Goal: Task Accomplishment & Management: Complete application form

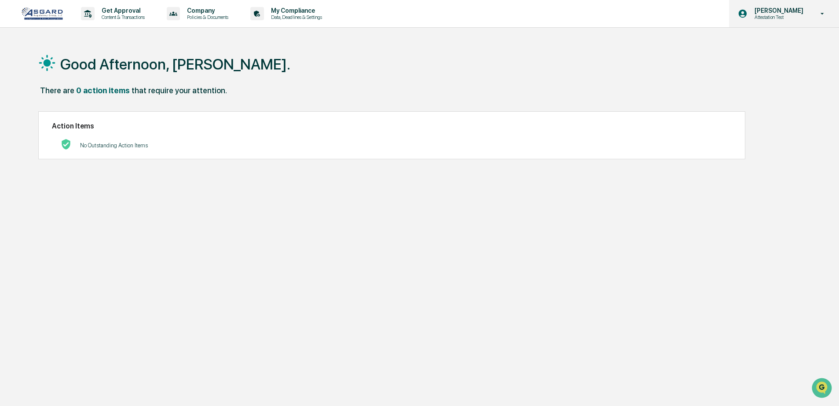
click at [807, 22] on div "Shannon Brady Attestation Test" at bounding box center [784, 13] width 110 height 27
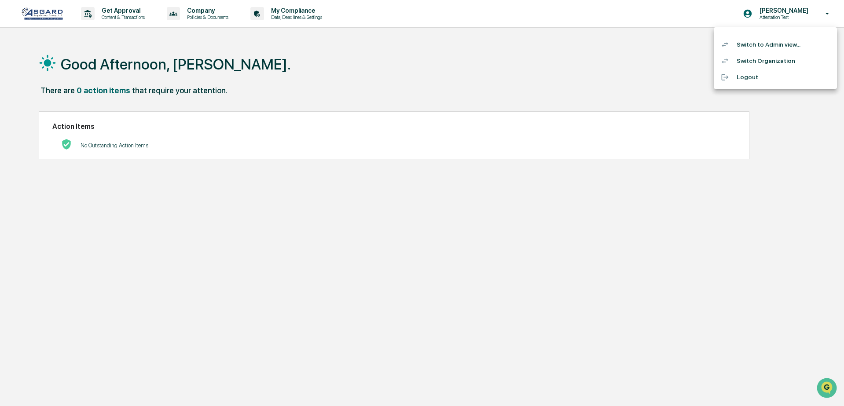
click at [790, 43] on li "Switch to Admin view..." at bounding box center [775, 45] width 123 height 16
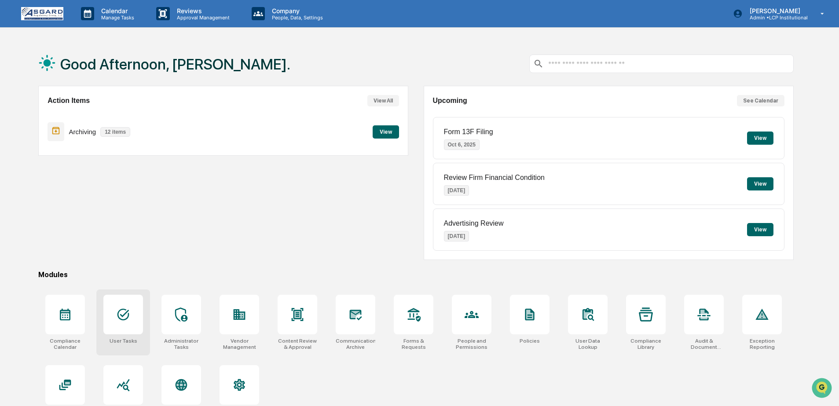
click at [116, 320] on icon at bounding box center [123, 315] width 14 height 14
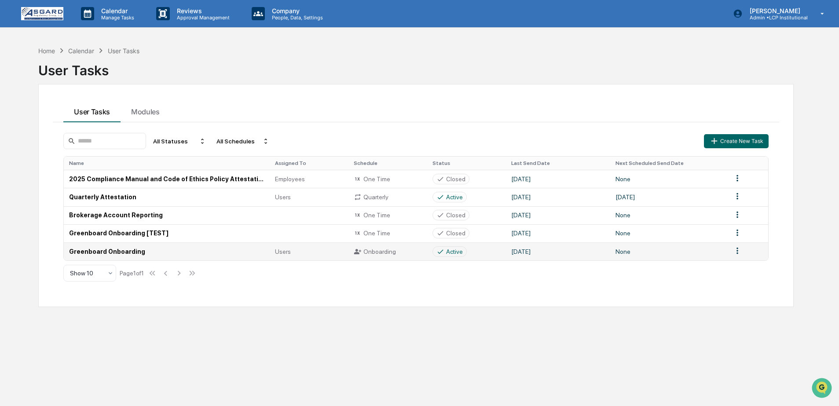
click at [136, 254] on td "Greenboard Onboarding" at bounding box center [167, 252] width 206 height 18
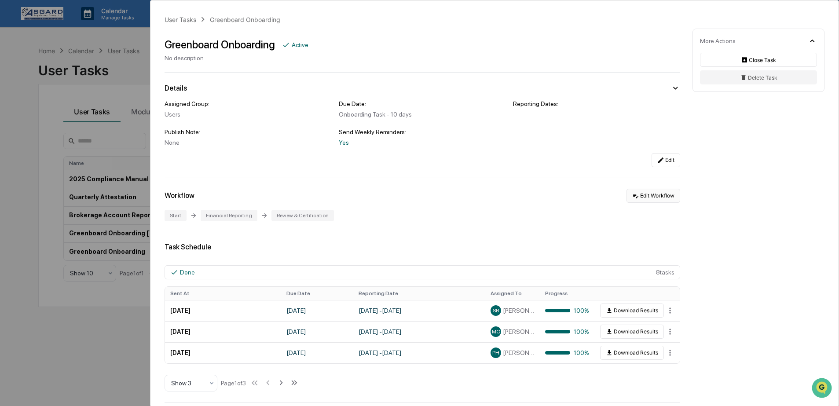
click at [650, 198] on button "Edit Workflow" at bounding box center [654, 196] width 54 height 14
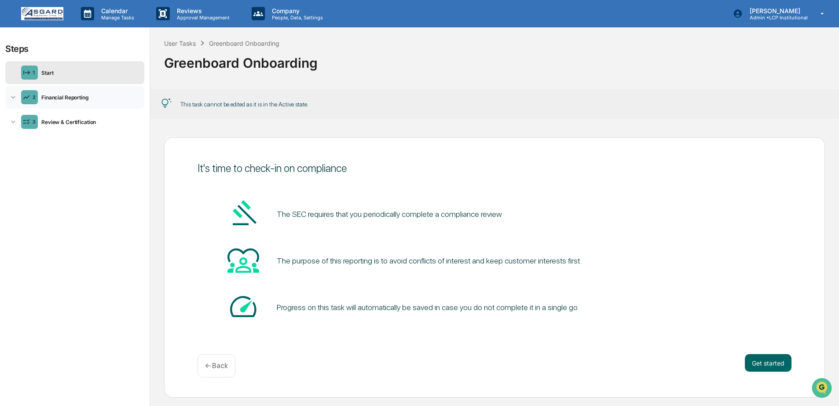
click at [98, 104] on div "2 Financial Reporting" at bounding box center [74, 97] width 139 height 23
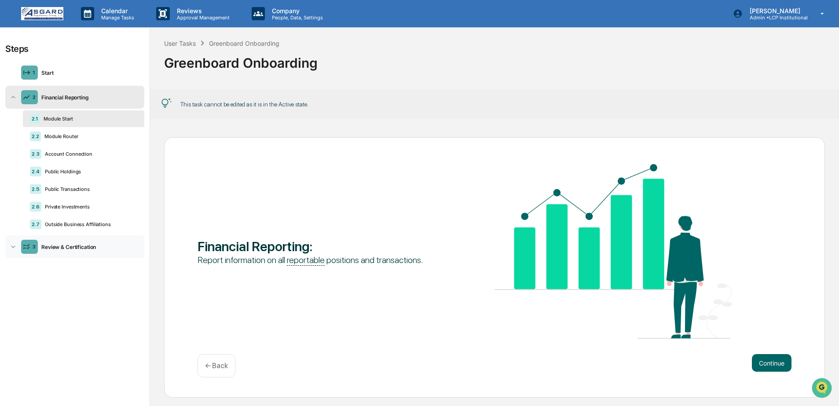
click at [92, 250] on div "Review & Certification" at bounding box center [89, 247] width 103 height 7
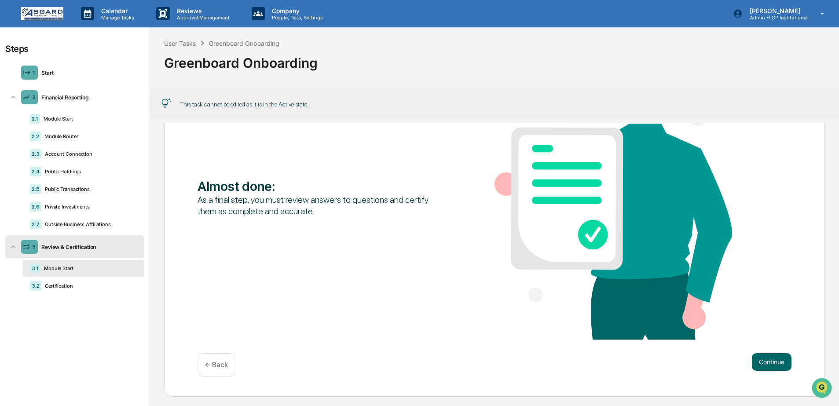
scroll to position [110, 0]
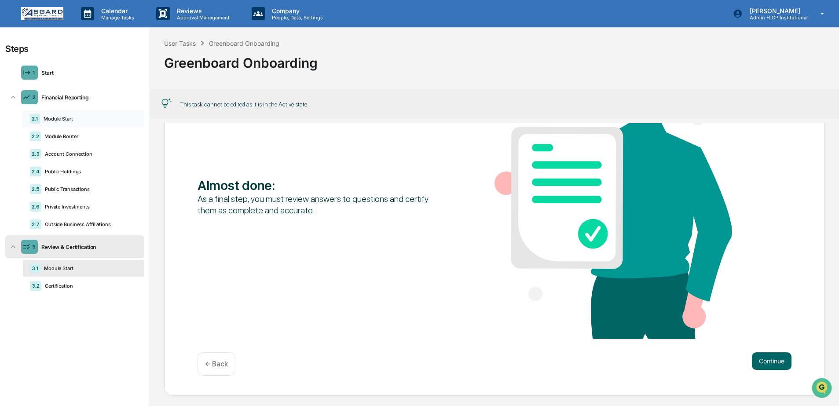
click at [54, 120] on div "Module Start" at bounding box center [88, 119] width 97 height 6
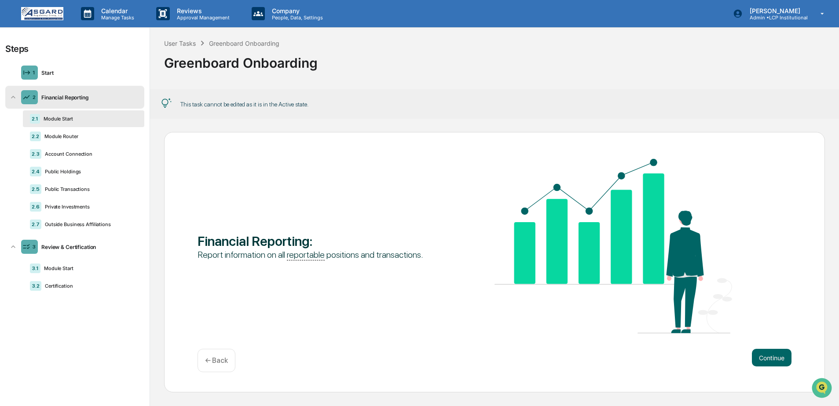
scroll to position [5, 0]
click at [29, 16] on img at bounding box center [42, 13] width 42 height 13
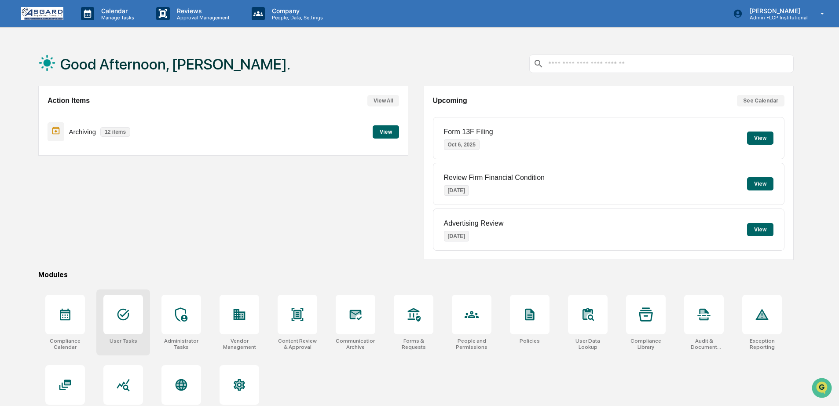
click at [128, 326] on div at bounding box center [123, 315] width 40 height 40
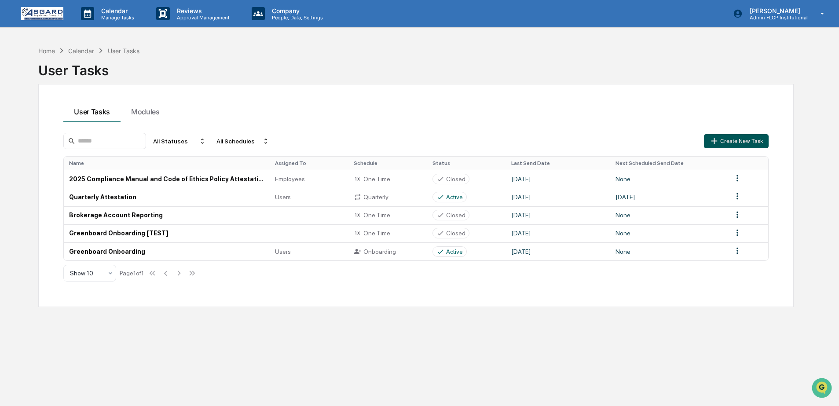
click at [743, 140] on button "Create New Task" at bounding box center [736, 141] width 64 height 14
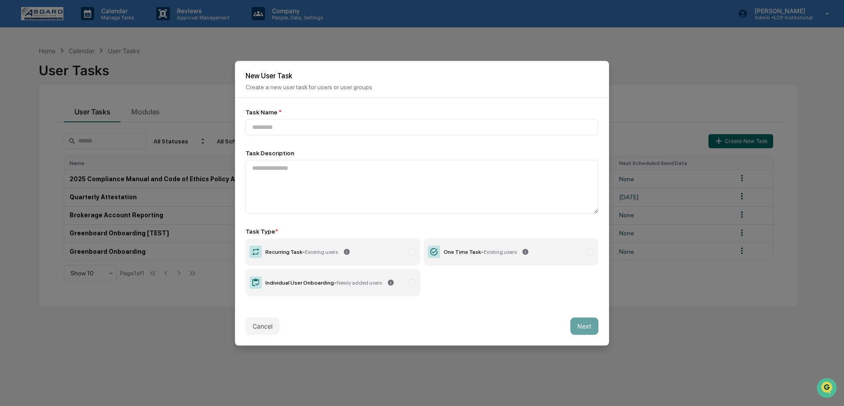
click at [371, 283] on span "Newly added users" at bounding box center [359, 282] width 45 height 6
click at [325, 128] on input at bounding box center [422, 127] width 353 height 16
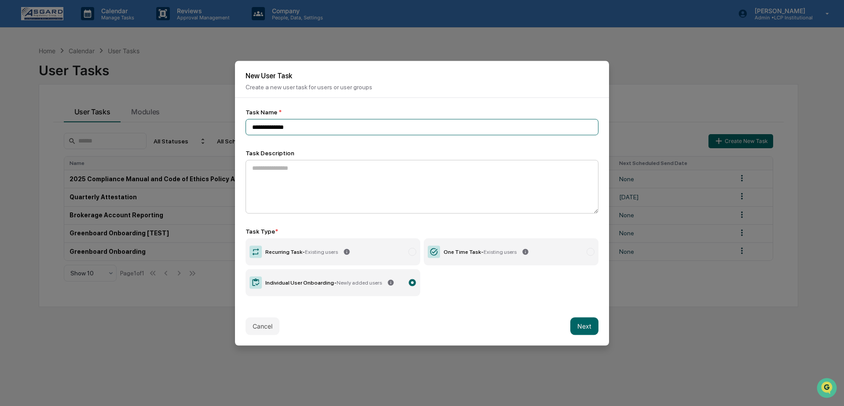
type input "**********"
click at [321, 179] on textarea at bounding box center [422, 187] width 353 height 54
type textarea "*******"
drag, startPoint x: 299, startPoint y: 175, endPoint x: 239, endPoint y: 168, distance: 60.8
click at [239, 168] on div "**********" at bounding box center [422, 202] width 374 height 209
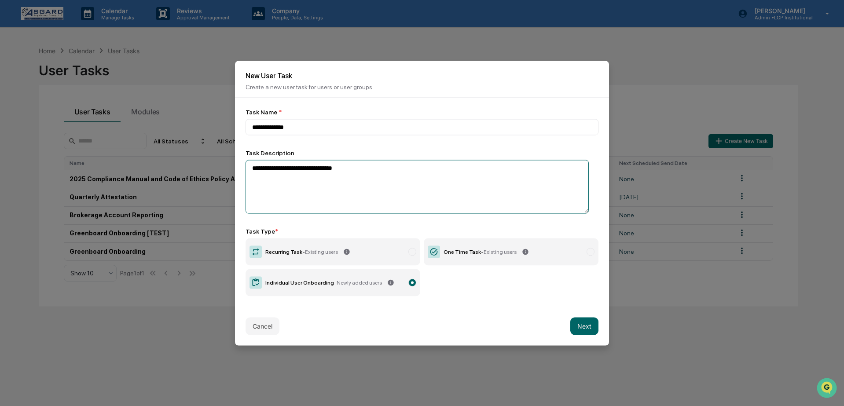
drag, startPoint x: 380, startPoint y: 173, endPoint x: 237, endPoint y: 161, distance: 143.1
click at [237, 161] on div "**********" at bounding box center [422, 202] width 374 height 209
type textarea "*"
type textarea "**********"
click at [467, 322] on div "Cancel Next" at bounding box center [422, 326] width 374 height 39
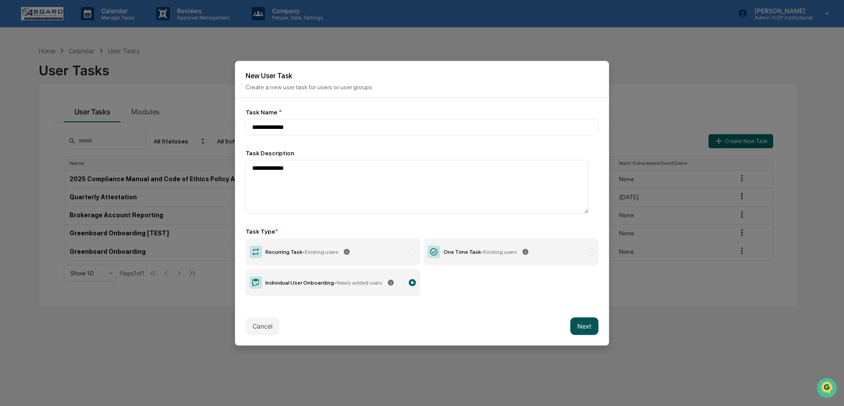
click at [580, 327] on button "Next" at bounding box center [584, 326] width 28 height 18
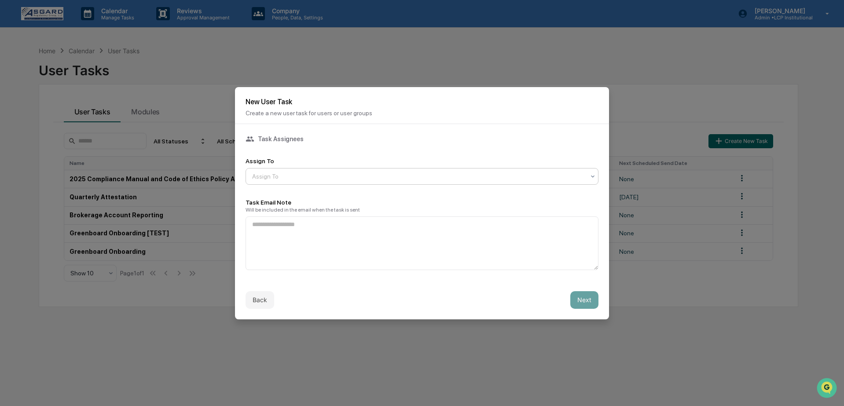
click at [388, 179] on div "Assign To" at bounding box center [419, 176] width 342 height 12
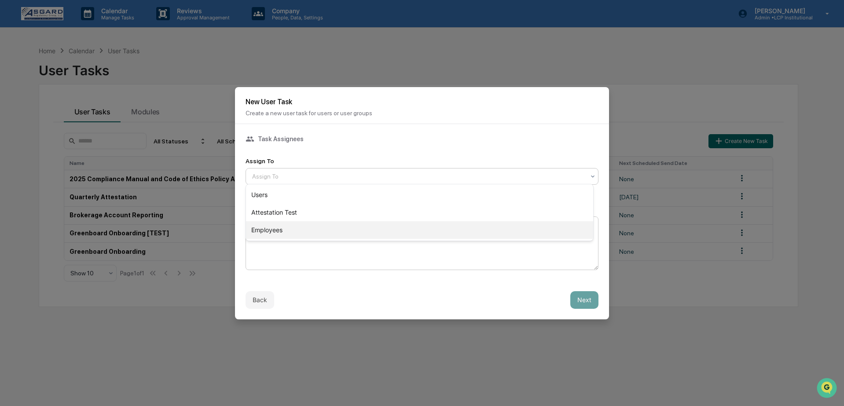
click at [274, 236] on div "Employees" at bounding box center [419, 230] width 347 height 18
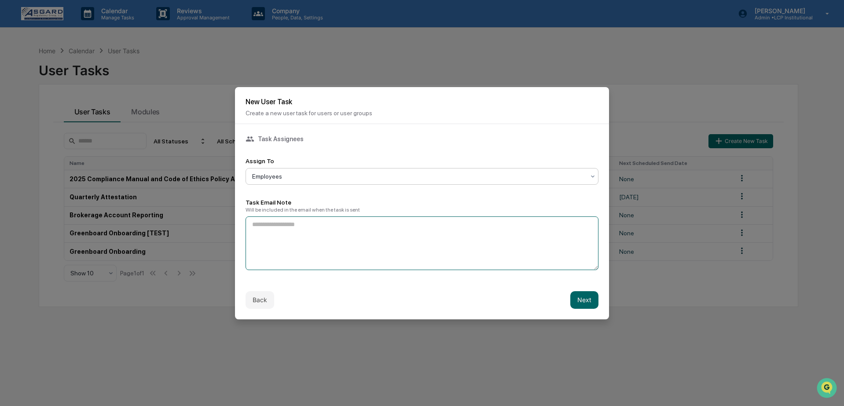
click at [286, 232] on textarea at bounding box center [422, 244] width 353 height 54
drag, startPoint x: 414, startPoint y: 224, endPoint x: 343, endPoint y: 228, distance: 71.0
click at [339, 226] on textarea "**********" at bounding box center [420, 244] width 348 height 54
click at [424, 226] on textarea "**********" at bounding box center [420, 244] width 348 height 54
drag, startPoint x: 408, startPoint y: 224, endPoint x: 364, endPoint y: 224, distance: 43.6
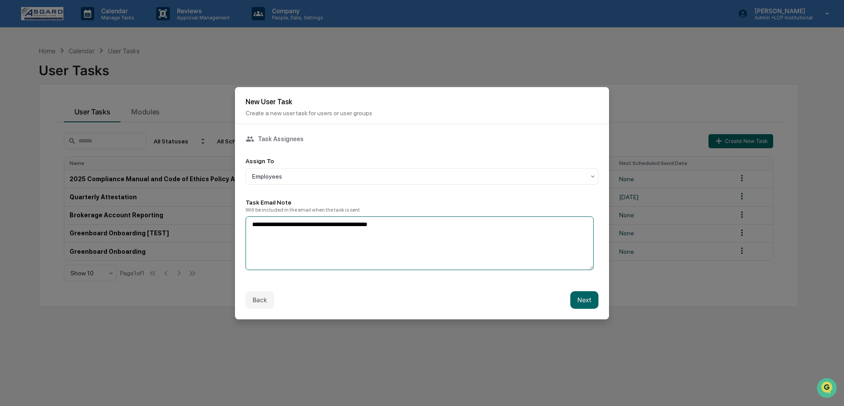
click at [364, 224] on textarea "**********" at bounding box center [420, 244] width 348 height 54
drag, startPoint x: 396, startPoint y: 227, endPoint x: 281, endPoint y: 226, distance: 114.4
click at [269, 225] on textarea "**********" at bounding box center [420, 244] width 348 height 54
paste textarea "**********"
drag, startPoint x: 268, startPoint y: 224, endPoint x: 233, endPoint y: 223, distance: 34.8
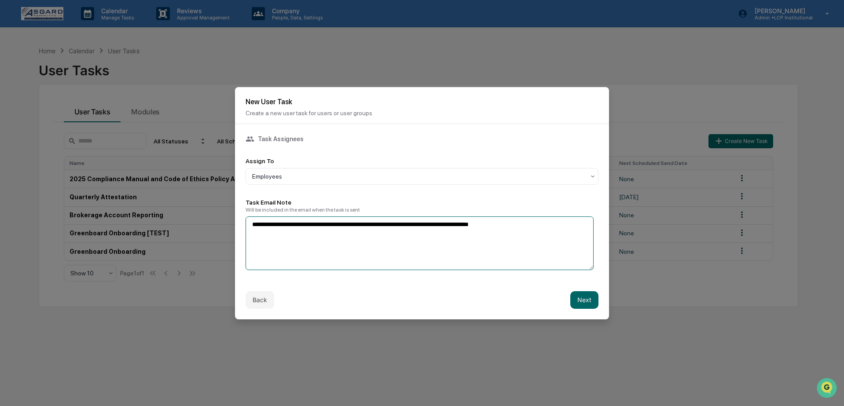
click at [234, 224] on body "**********" at bounding box center [422, 224] width 844 height 448
click at [362, 237] on textarea "**********" at bounding box center [420, 244] width 348 height 54
click at [530, 231] on textarea "**********" at bounding box center [420, 244] width 348 height 54
type textarea "**********"
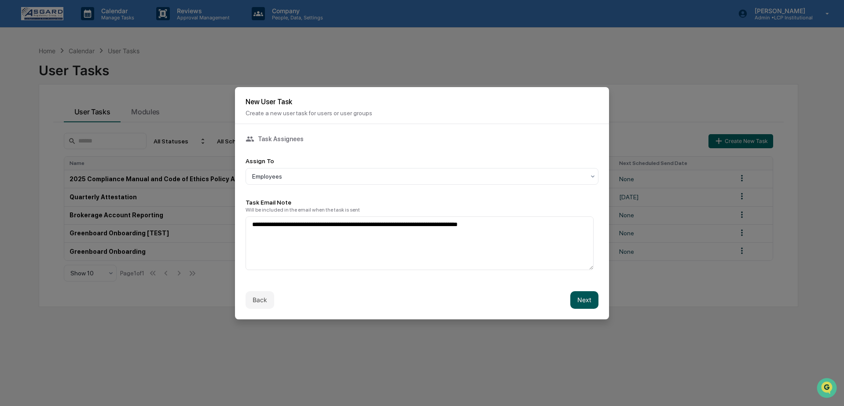
click at [580, 305] on button "Next" at bounding box center [584, 300] width 28 height 18
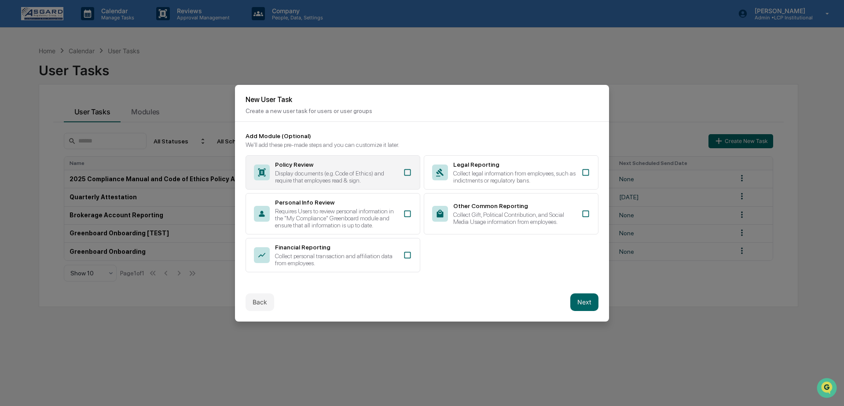
click at [308, 161] on div "Policy Review" at bounding box center [336, 164] width 123 height 7
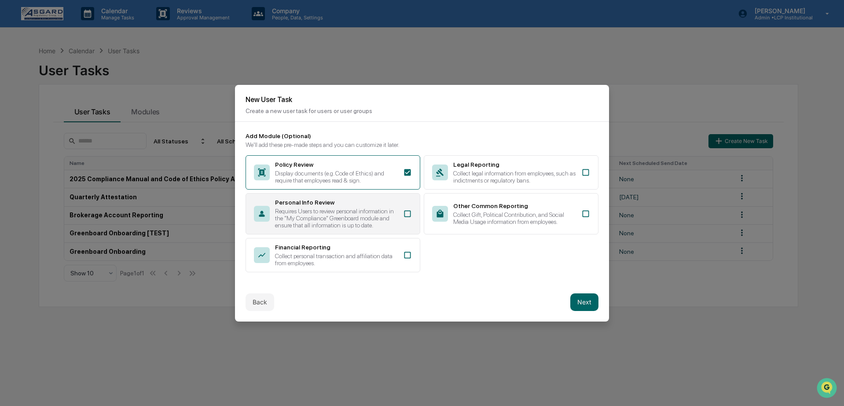
click at [366, 208] on div "Requires Users to review personal information in the "My Compliance" Greenboard…" at bounding box center [336, 218] width 123 height 21
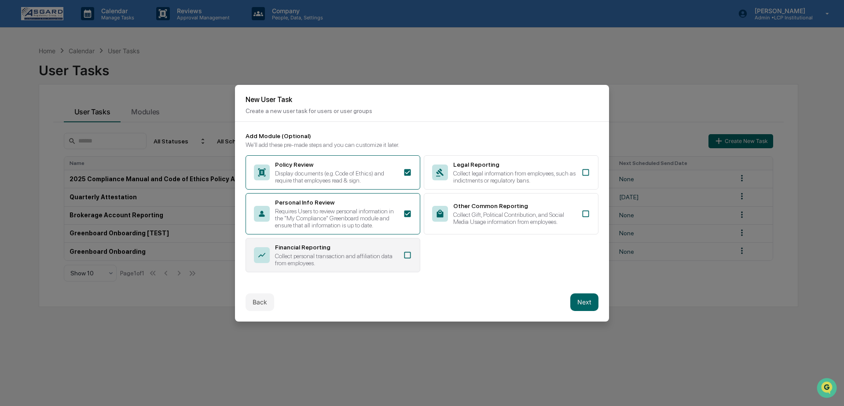
click at [350, 271] on div "Financial Reporting Collect personal transaction and affiliation data from empl…" at bounding box center [333, 255] width 175 height 34
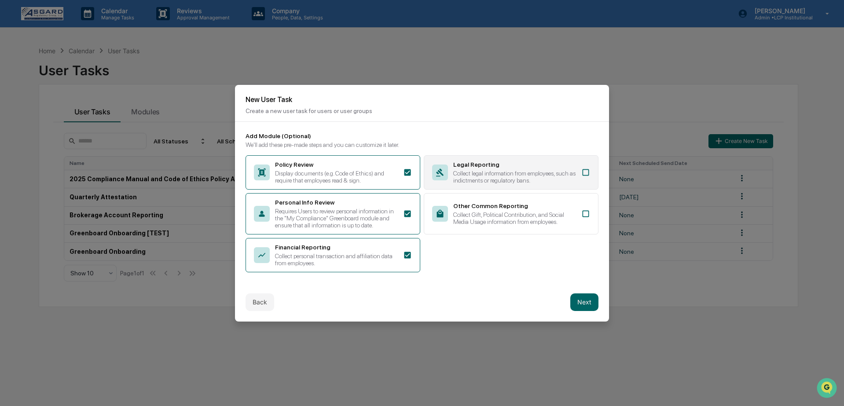
click at [481, 177] on div "Legal Reporting Collect legal information from employees, such as indictments o…" at bounding box center [511, 172] width 175 height 34
click at [573, 311] on button "Next" at bounding box center [584, 303] width 28 height 18
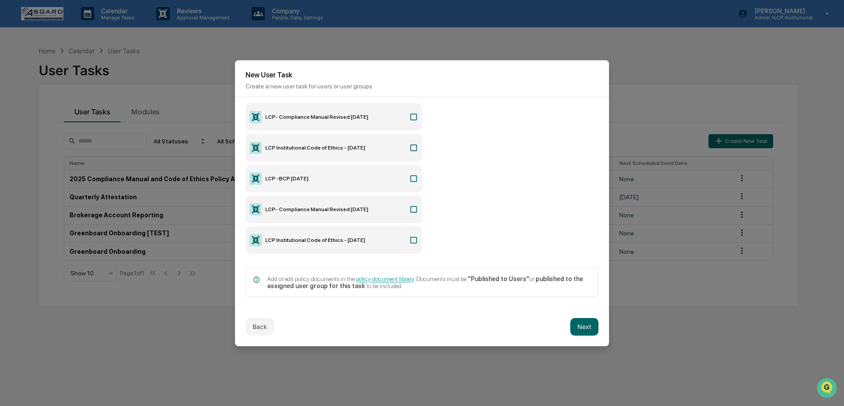
scroll to position [59, 0]
drag, startPoint x: 316, startPoint y: 180, endPoint x: 315, endPoint y: 200, distance: 19.4
click at [316, 180] on label "LCP -BCP 5.8.2025" at bounding box center [334, 178] width 176 height 27
click at [317, 203] on label "LCP- Compliance Manual Revised September 2025" at bounding box center [334, 209] width 176 height 27
click at [352, 237] on label "LCP Institutional Code of Ethics - September 2025" at bounding box center [334, 240] width 176 height 27
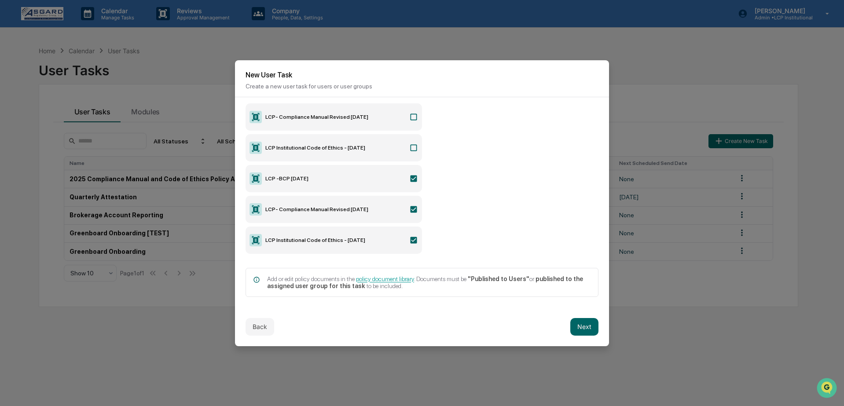
click at [588, 318] on button "Next" at bounding box center [584, 327] width 28 height 18
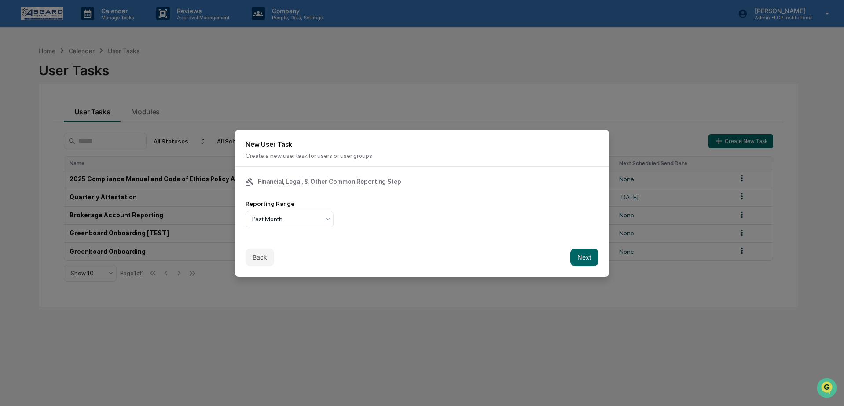
scroll to position [0, 0]
click at [254, 217] on div at bounding box center [286, 219] width 68 height 9
click at [274, 273] on div "Past Year" at bounding box center [289, 274] width 87 height 18
click at [396, 221] on div "Reporting Range Past Year" at bounding box center [422, 213] width 353 height 27
click at [592, 254] on button "Next" at bounding box center [584, 258] width 28 height 18
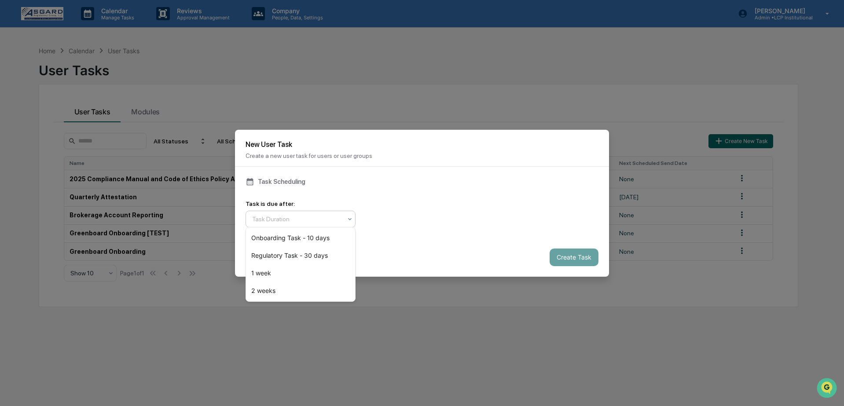
click at [314, 223] on div "Task Duration" at bounding box center [301, 219] width 110 height 17
click at [310, 230] on div "Onboarding Task - 10 days" at bounding box center [300, 238] width 109 height 18
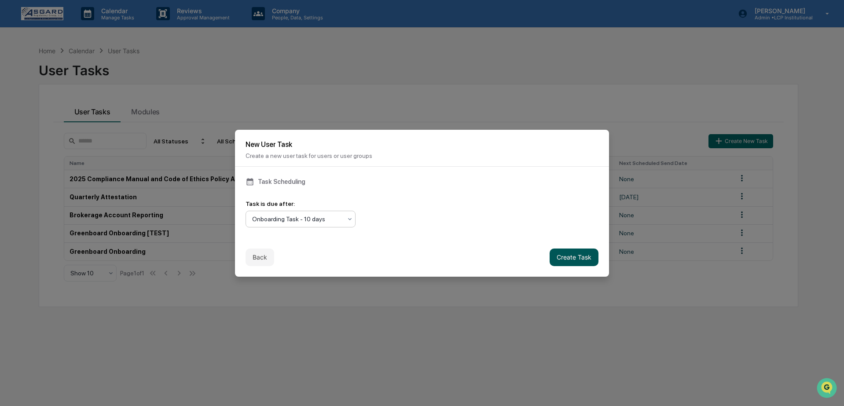
click at [562, 249] on button "Create Task" at bounding box center [574, 258] width 49 height 18
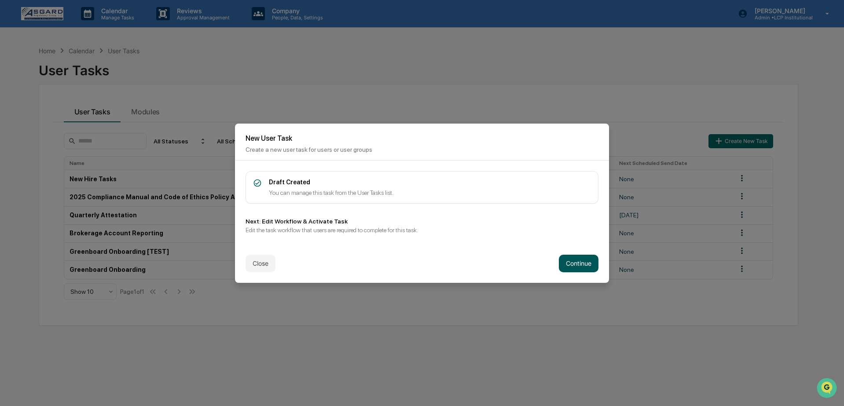
click at [582, 266] on button "Continue" at bounding box center [579, 264] width 40 height 18
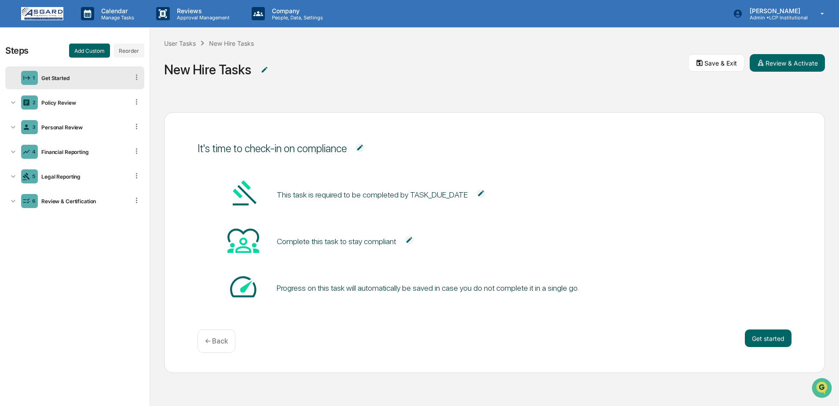
click at [268, 69] on img at bounding box center [264, 70] width 9 height 9
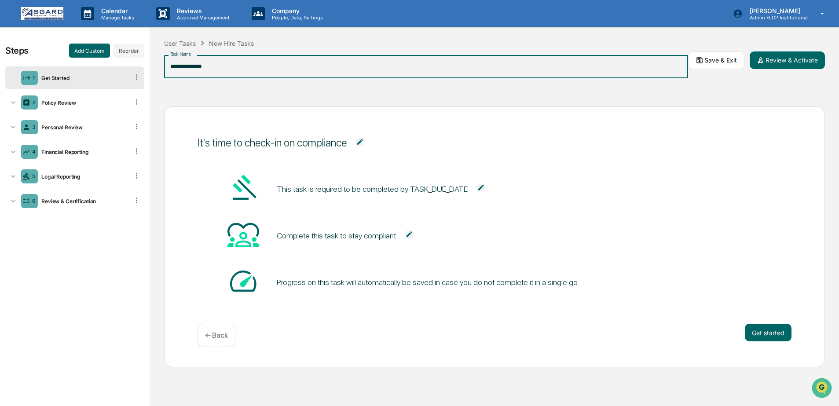
drag, startPoint x: 227, startPoint y: 70, endPoint x: 128, endPoint y: 66, distance: 99.1
click at [132, 67] on div "**********" at bounding box center [419, 217] width 839 height 379
type input "**********"
drag, startPoint x: 681, startPoint y: 105, endPoint x: 677, endPoint y: 103, distance: 4.5
click at [681, 105] on div "It's time to check-in on compliance This task is required to be completed by TA…" at bounding box center [494, 249] width 689 height 314
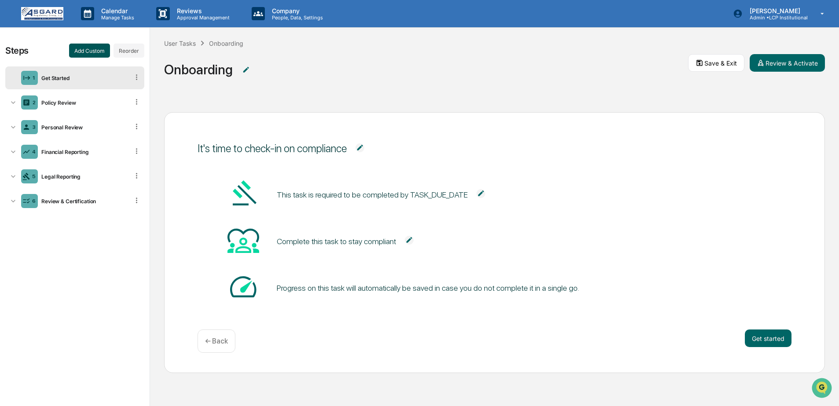
click at [89, 48] on button "Add Custom" at bounding box center [89, 51] width 41 height 14
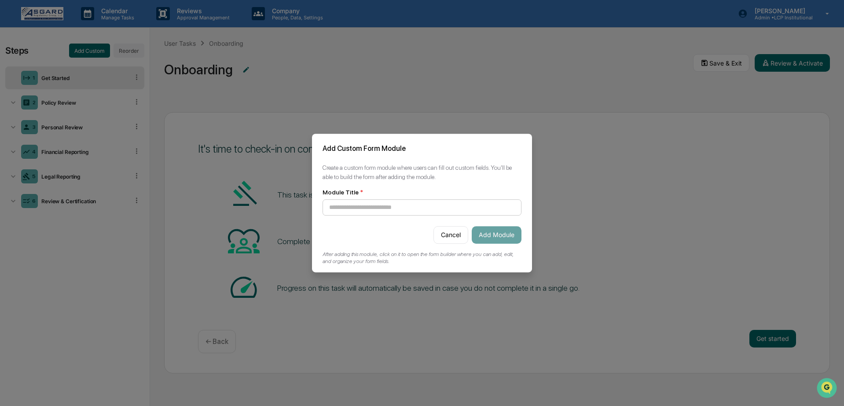
click at [409, 199] on input at bounding box center [422, 207] width 199 height 16
type input "*******"
click at [486, 234] on button "Add Module" at bounding box center [497, 235] width 50 height 18
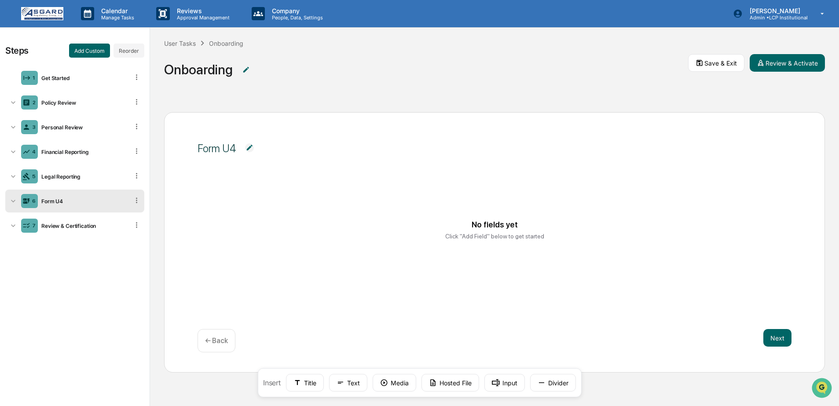
click at [448, 233] on div "Click "Add Field" below to get started" at bounding box center [494, 236] width 99 height 7
click at [322, 381] on button "Title" at bounding box center [305, 383] width 38 height 18
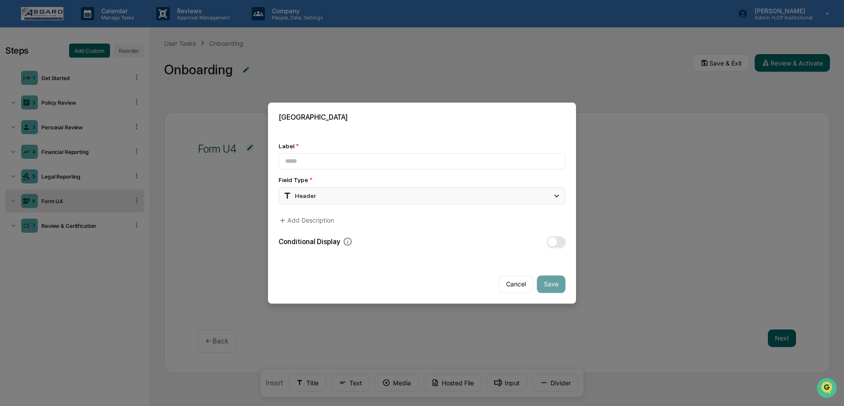
click at [356, 192] on div "Header" at bounding box center [422, 196] width 287 height 18
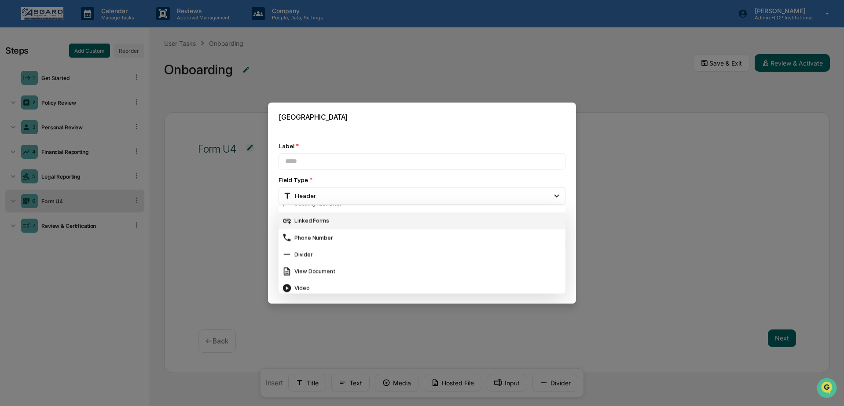
scroll to position [352, 0]
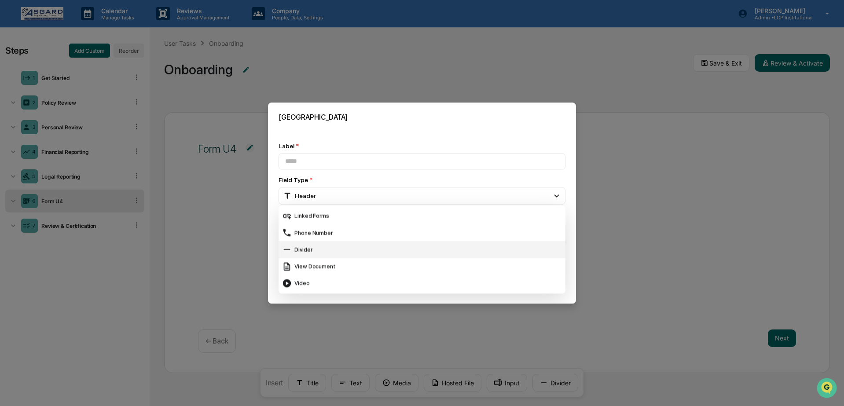
click at [338, 213] on div "Linked Forms" at bounding box center [422, 216] width 280 height 10
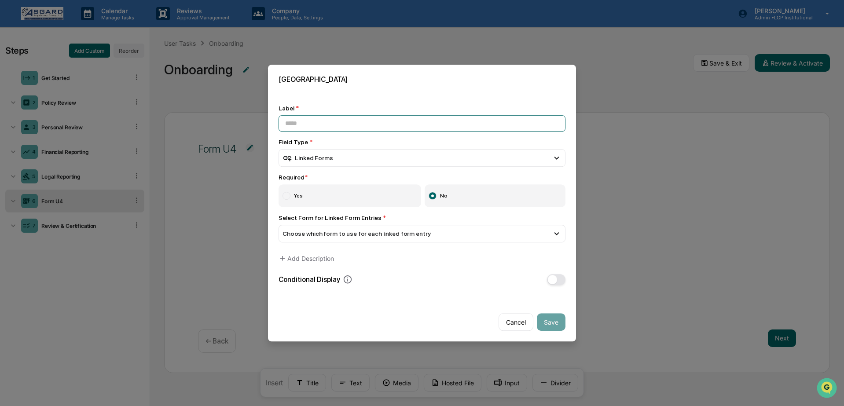
click at [322, 124] on input at bounding box center [422, 123] width 287 height 16
click at [384, 231] on span "Choose which form to use for each linked form entry" at bounding box center [357, 233] width 148 height 7
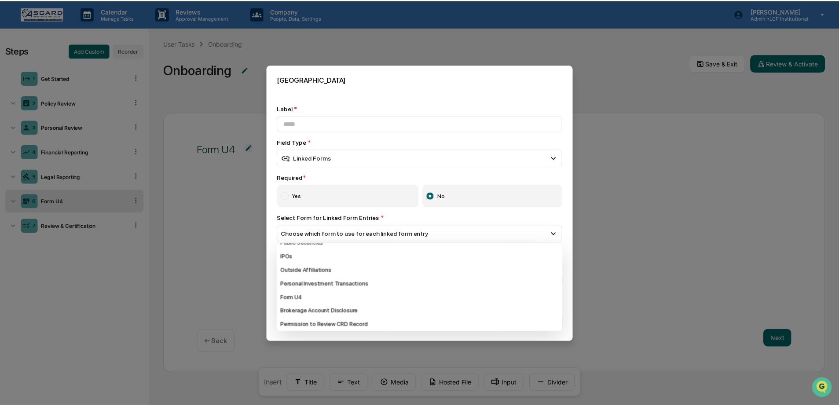
scroll to position [53, 0]
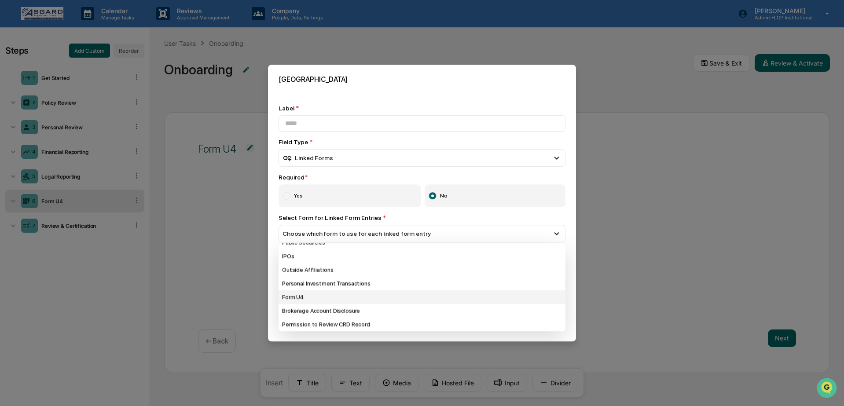
click at [291, 298] on div "Form U4" at bounding box center [422, 297] width 287 height 14
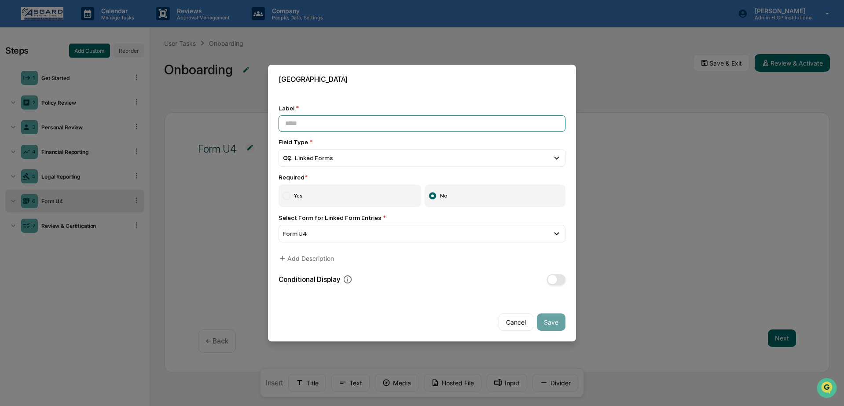
click at [350, 122] on input at bounding box center [422, 123] width 287 height 16
click at [314, 191] on label "Yes" at bounding box center [350, 195] width 143 height 23
click at [392, 117] on input "**********" at bounding box center [422, 123] width 287 height 16
type input "**********"
click at [485, 105] on div "Label *" at bounding box center [422, 108] width 287 height 7
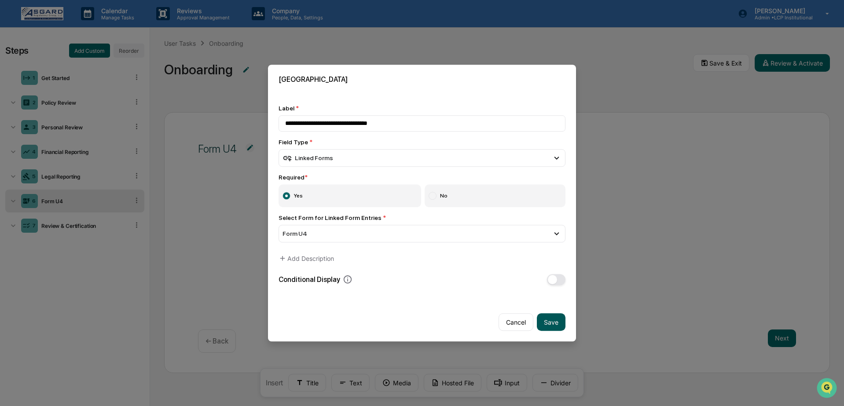
click at [547, 317] on button "Save" at bounding box center [551, 322] width 29 height 18
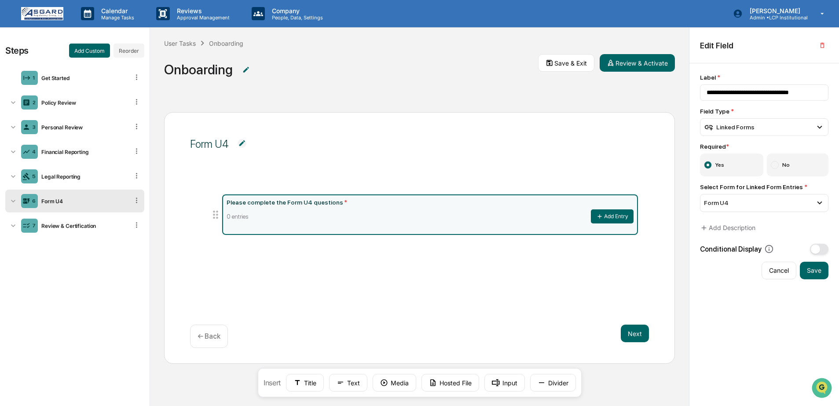
click at [480, 302] on div "Form U4 Please complete the Form U4 questions * 0 entries Add Entry Next ← Back" at bounding box center [419, 238] width 511 height 252
click at [818, 275] on button "Save" at bounding box center [814, 271] width 29 height 18
click at [138, 52] on button "Reorder" at bounding box center [129, 51] width 31 height 14
drag, startPoint x: 15, startPoint y: 202, endPoint x: -3, endPoint y: 99, distance: 104.0
click at [0, 99] on html "**********" at bounding box center [419, 203] width 839 height 406
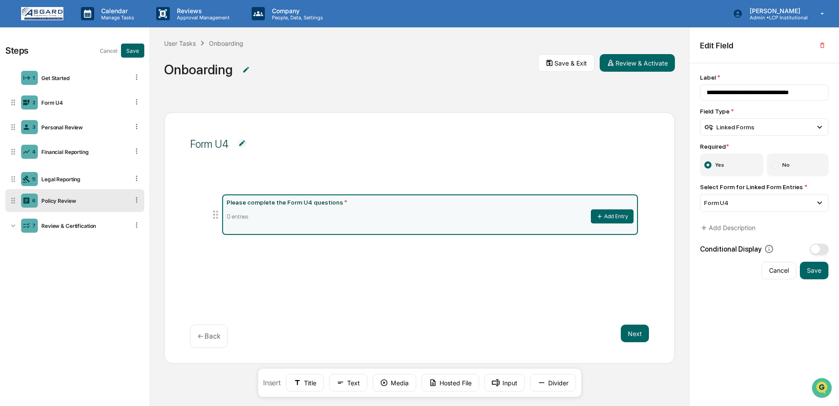
drag, startPoint x: 14, startPoint y: 125, endPoint x: 27, endPoint y: 198, distance: 74.7
click at [127, 173] on div "Legal Reporting" at bounding box center [83, 176] width 91 height 7
click at [129, 50] on button "Save" at bounding box center [132, 51] width 23 height 14
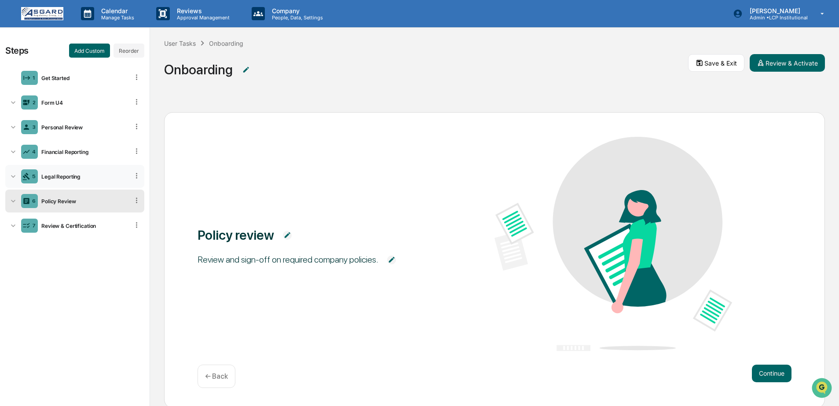
click at [85, 187] on div "5 Legal Reporting" at bounding box center [74, 176] width 139 height 23
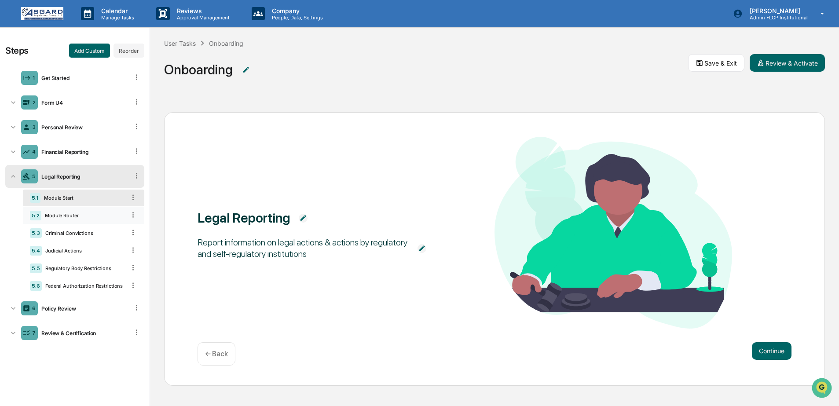
click at [78, 211] on div "5.2 Module Router" at bounding box center [83, 215] width 121 height 17
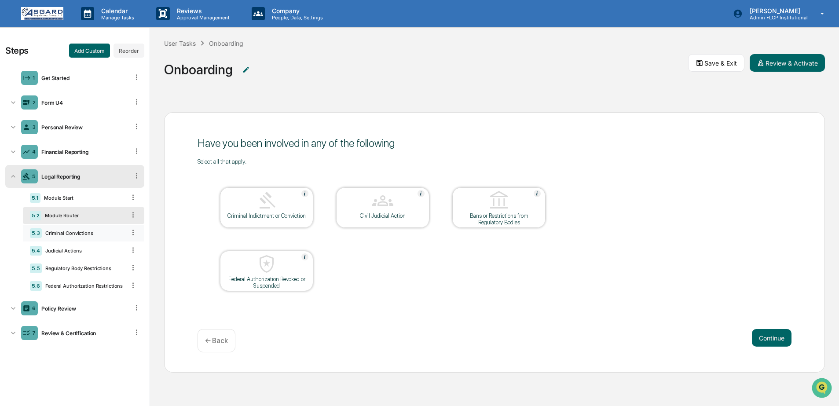
click at [69, 233] on div "Criminal Convictions" at bounding box center [84, 233] width 84 height 6
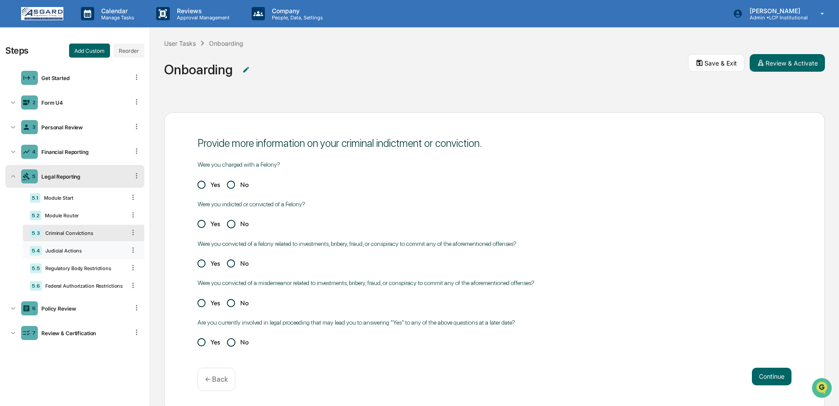
click at [67, 247] on div "5.4 Judicial Actions" at bounding box center [83, 251] width 121 height 17
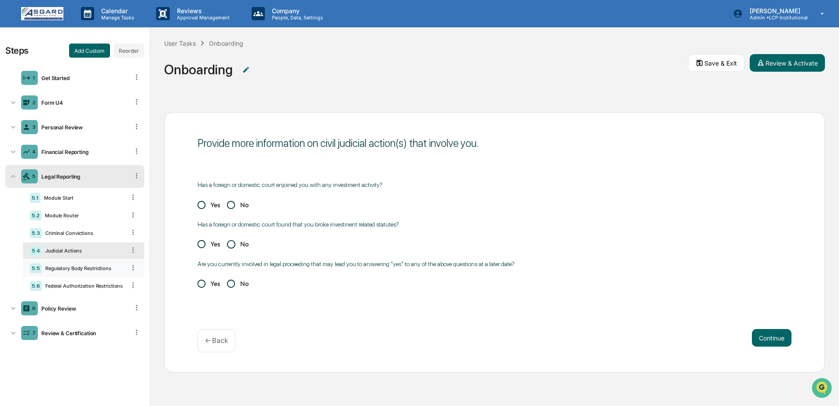
click at [66, 272] on div "Regulatory Body Restrictions" at bounding box center [84, 268] width 84 height 6
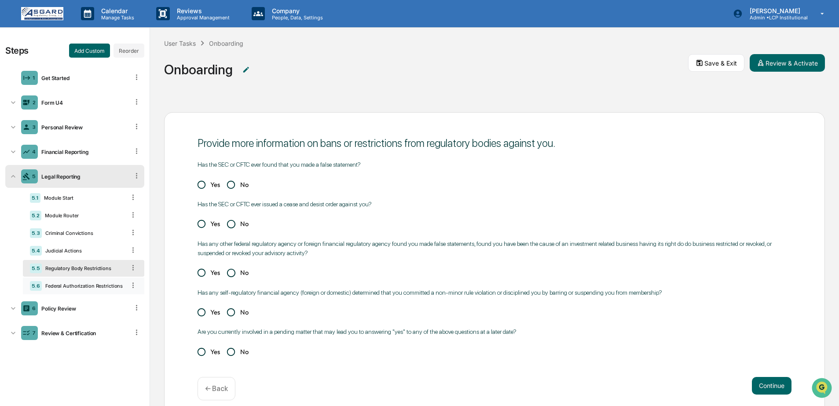
click at [65, 285] on div "Federal Authorization Restrictions" at bounding box center [84, 286] width 84 height 6
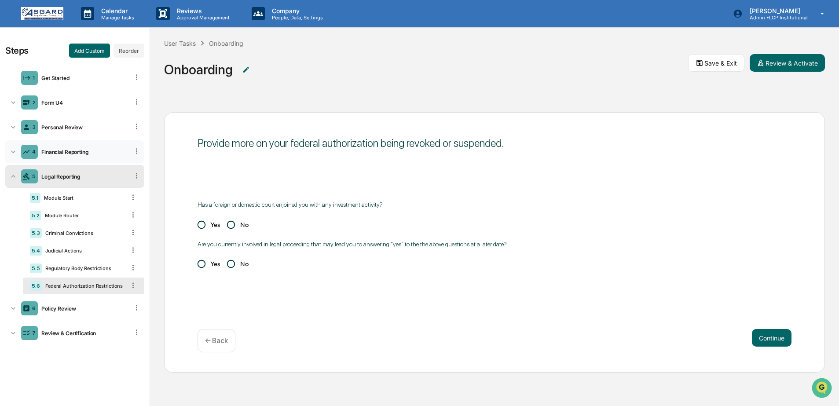
click at [64, 153] on div "Financial Reporting" at bounding box center [83, 152] width 91 height 7
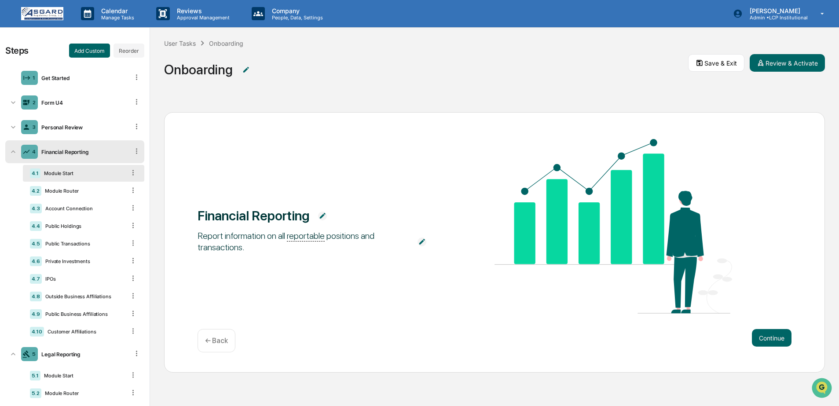
click at [77, 176] on div "4.1 Module Start" at bounding box center [83, 173] width 121 height 17
click at [73, 187] on div "4.2 Module Router" at bounding box center [83, 191] width 121 height 17
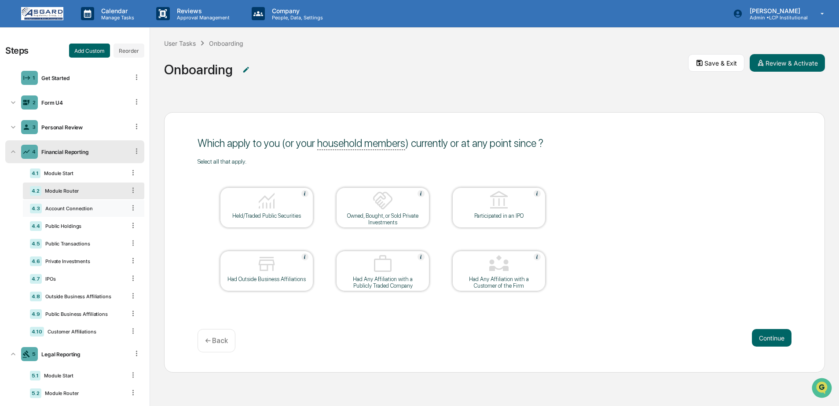
click at [67, 208] on div "Account Connection" at bounding box center [84, 209] width 84 height 6
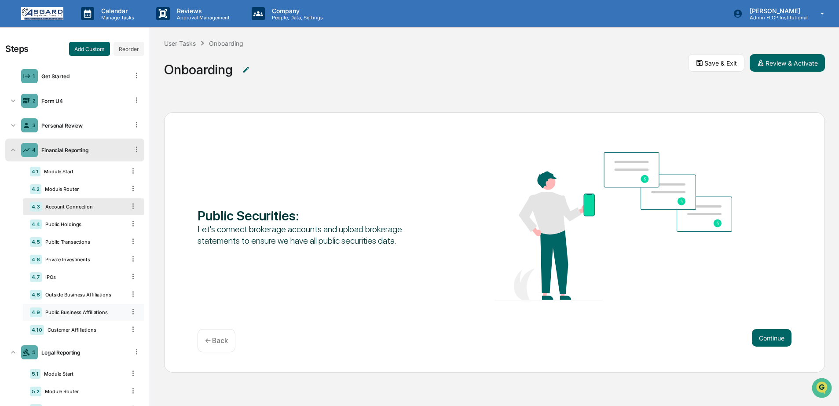
scroll to position [4, 0]
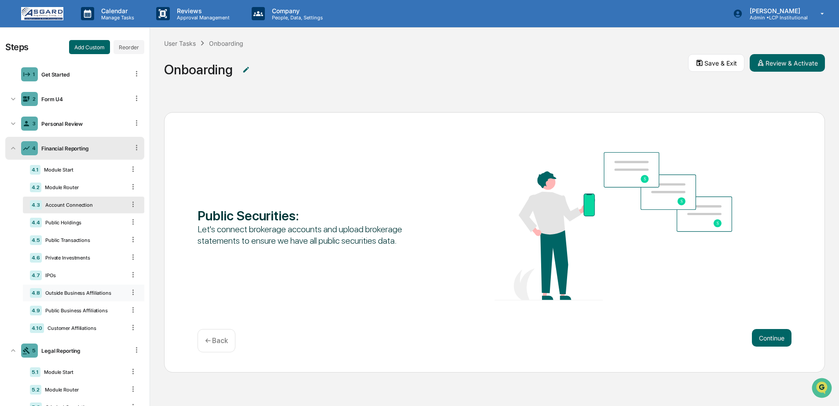
click at [77, 294] on div "Outside Business Affiliations" at bounding box center [84, 293] width 84 height 6
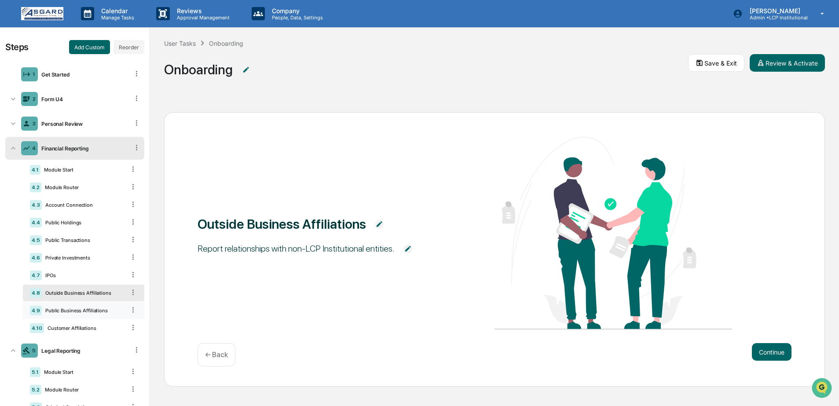
click at [85, 313] on div "Public Business Affiliations" at bounding box center [84, 311] width 84 height 6
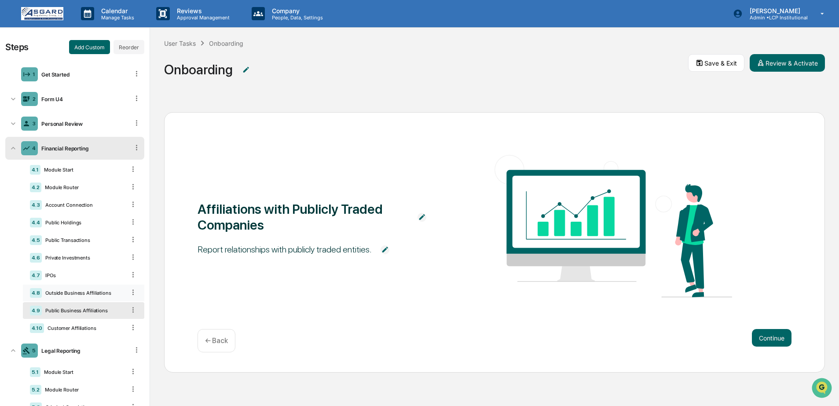
click at [82, 289] on div "4.8 Outside Business Affiliations" at bounding box center [83, 293] width 121 height 17
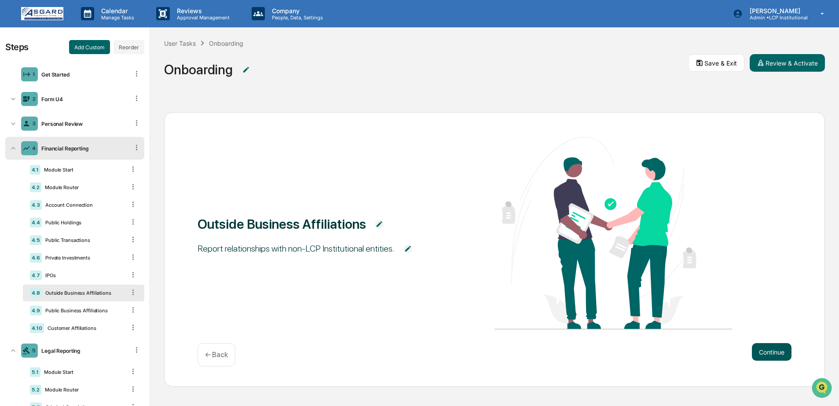
click at [762, 355] on button "Continue" at bounding box center [772, 352] width 40 height 18
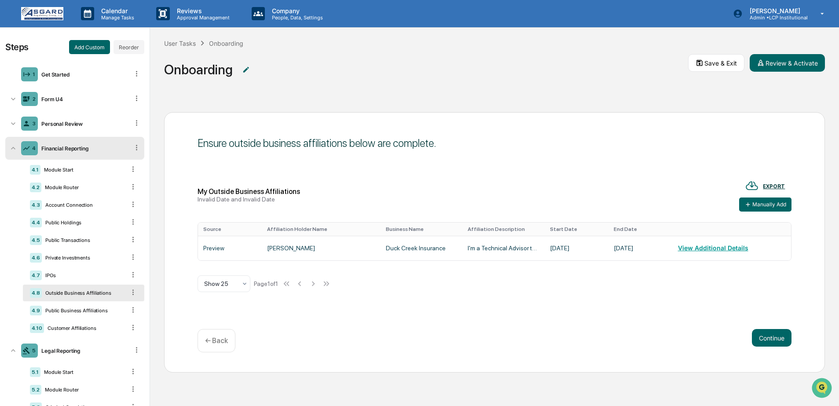
click at [720, 147] on div "Ensure outside business affiliations below are complete." at bounding box center [495, 143] width 594 height 13
click at [95, 309] on div "4.9 Public Business Affiliations" at bounding box center [83, 310] width 121 height 17
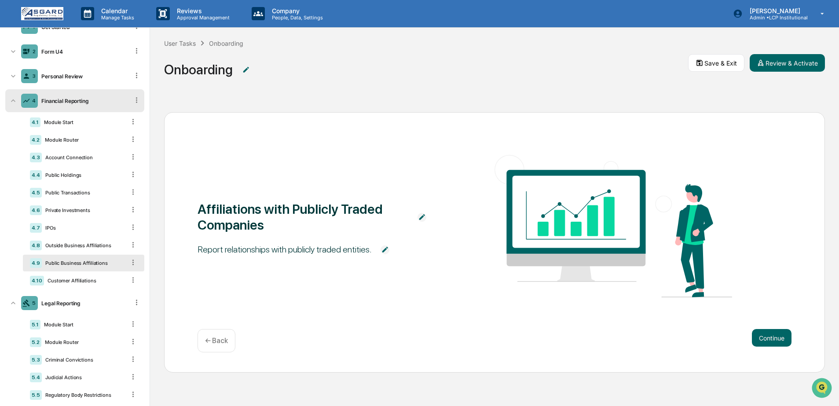
scroll to position [62, 0]
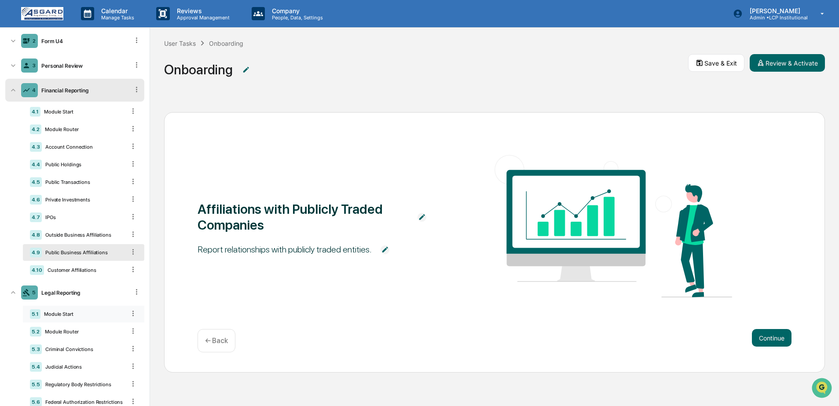
click at [65, 315] on div "Module Start" at bounding box center [82, 314] width 85 height 6
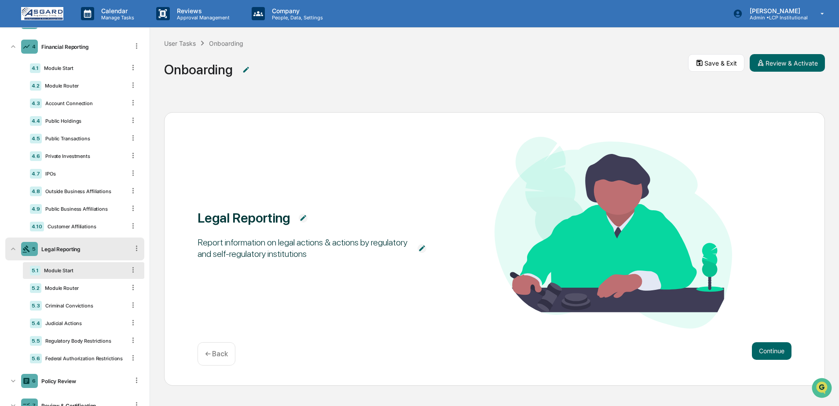
scroll to position [140, 0]
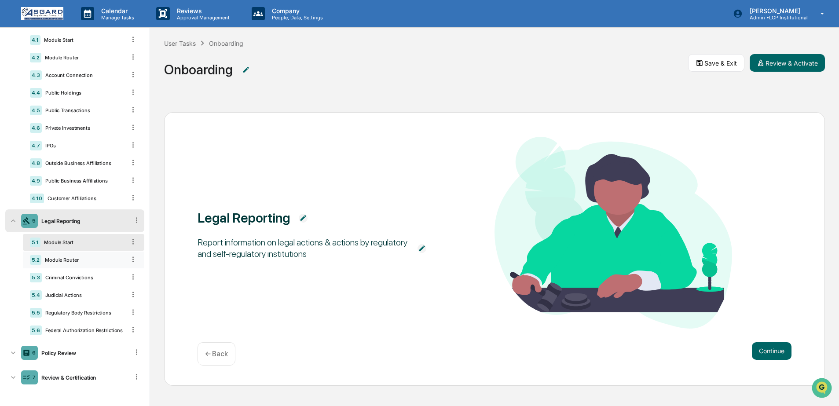
click at [57, 265] on div "5.2 Module Router" at bounding box center [83, 260] width 121 height 17
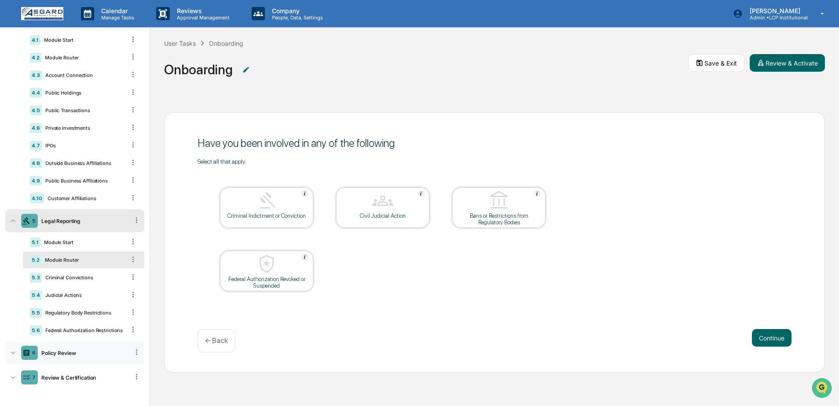
click at [55, 352] on div "Policy Review" at bounding box center [83, 353] width 91 height 7
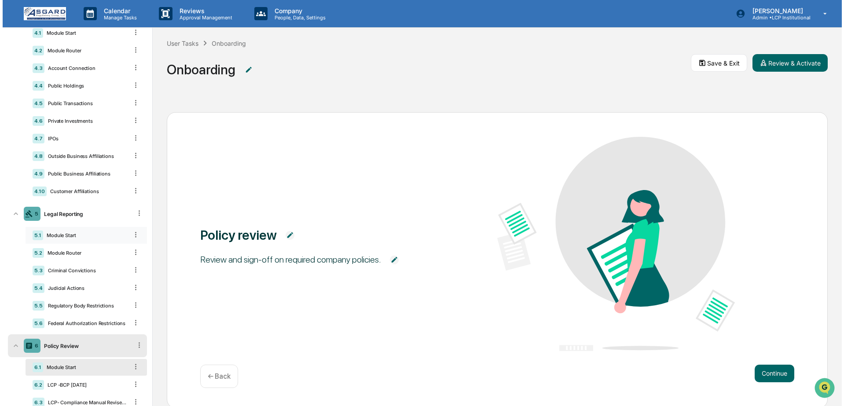
scroll to position [0, 0]
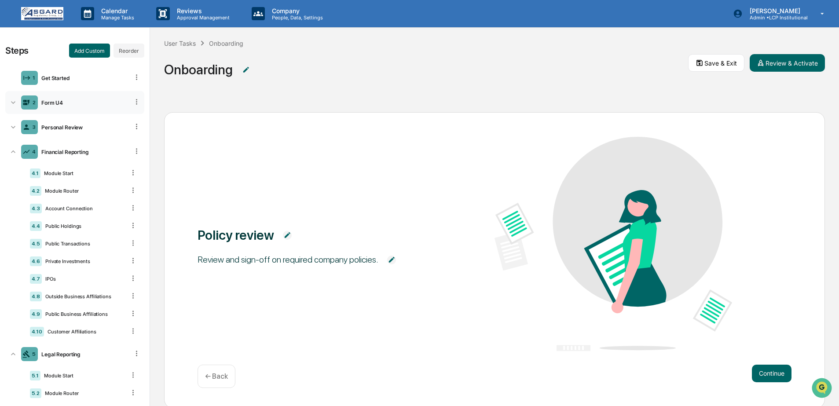
click at [65, 105] on div "2 Form U4" at bounding box center [74, 102] width 139 height 23
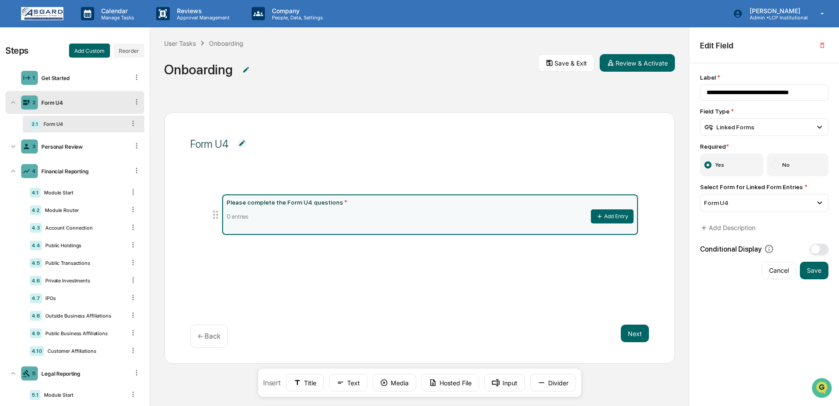
click at [64, 103] on div "Form U4" at bounding box center [83, 102] width 91 height 7
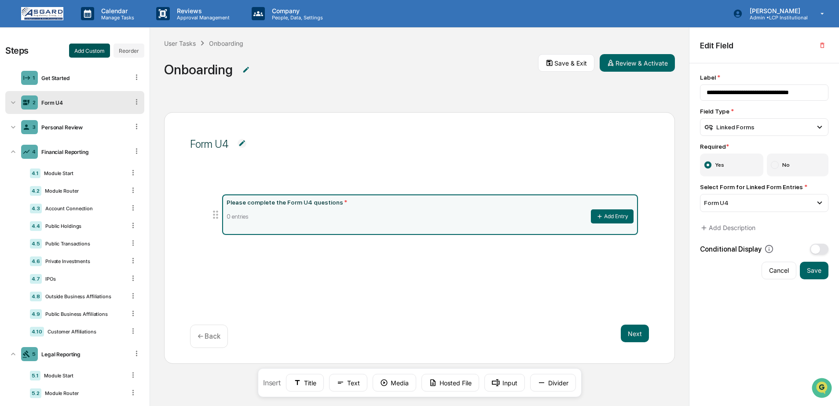
click at [98, 44] on button "Add Custom" at bounding box center [89, 51] width 41 height 14
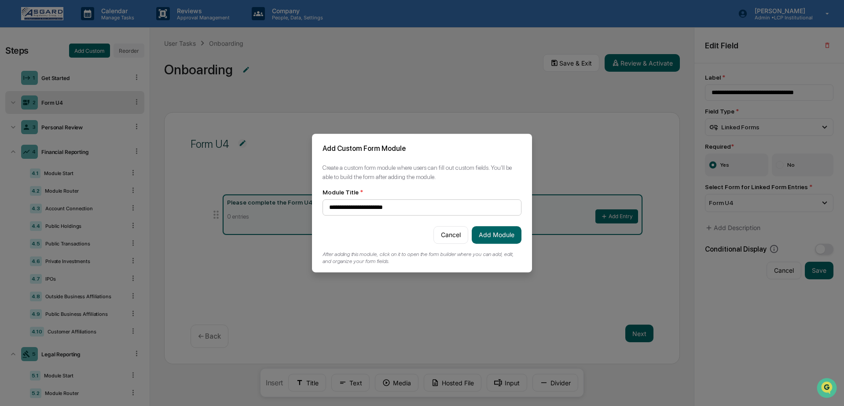
click at [363, 205] on input "**********" at bounding box center [422, 207] width 199 height 16
type input "**********"
click at [494, 231] on button "Add Module" at bounding box center [497, 235] width 50 height 18
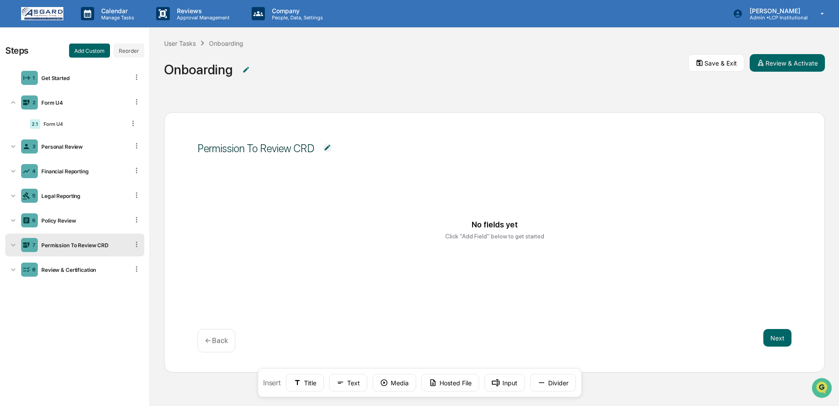
click at [334, 147] on span at bounding box center [327, 148] width 26 height 11
click at [326, 147] on textarea "**********" at bounding box center [308, 154] width 208 height 28
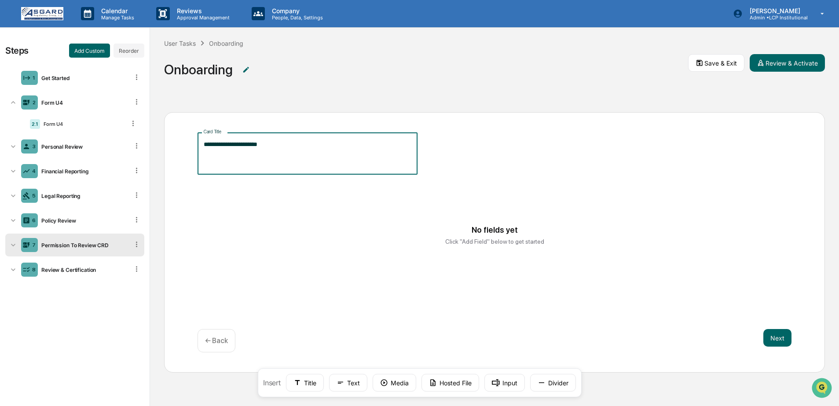
click at [241, 143] on textarea "**********" at bounding box center [308, 154] width 208 height 28
type textarea "**********"
click at [558, 162] on span "**********" at bounding box center [495, 153] width 594 height 42
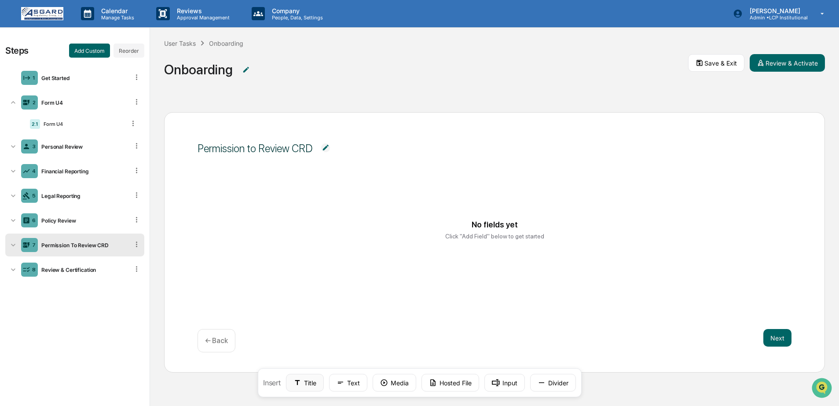
click at [296, 380] on icon at bounding box center [297, 382] width 5 height 5
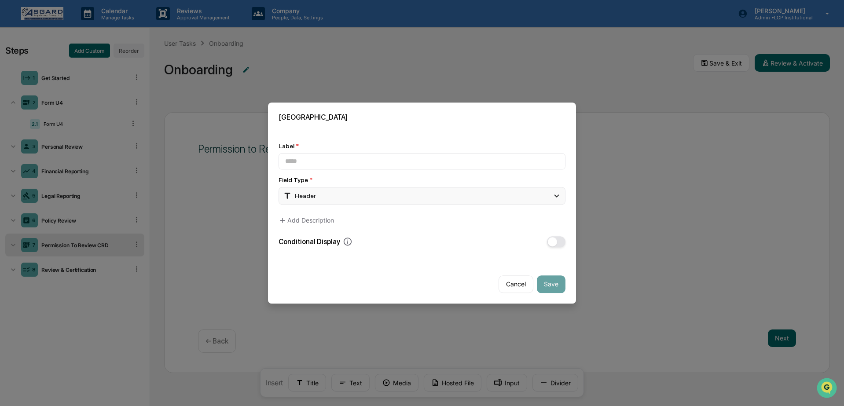
click at [346, 190] on div "Header" at bounding box center [422, 196] width 287 height 18
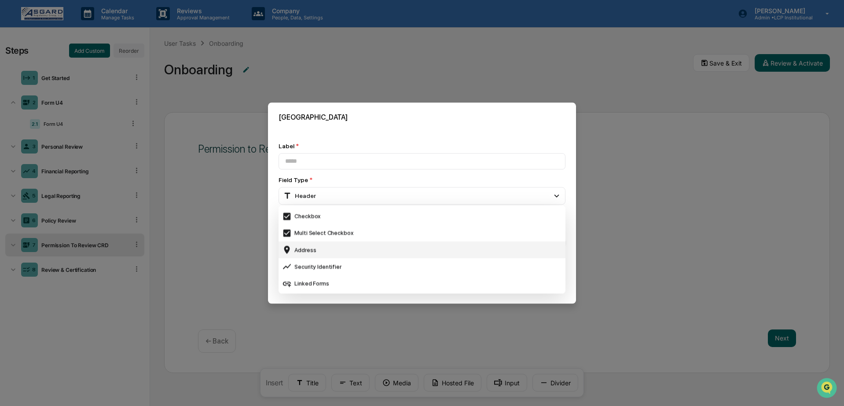
scroll to position [286, 0]
click at [326, 275] on div "Linked Forms" at bounding box center [422, 282] width 287 height 17
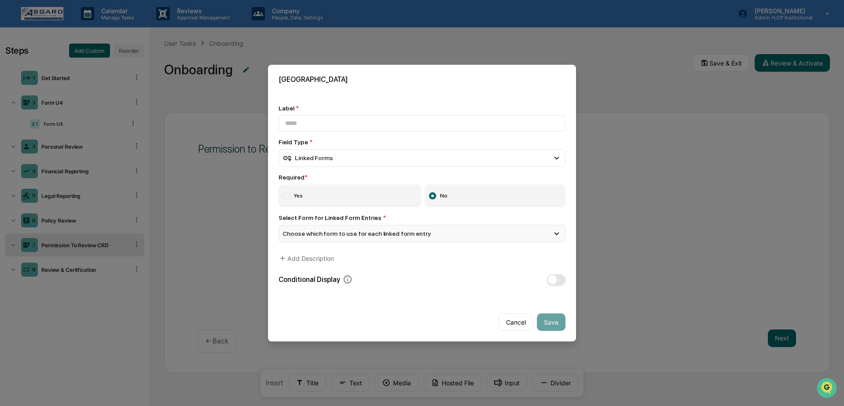
click at [344, 238] on div "Choose which form to use for each linked form entry" at bounding box center [422, 234] width 287 height 18
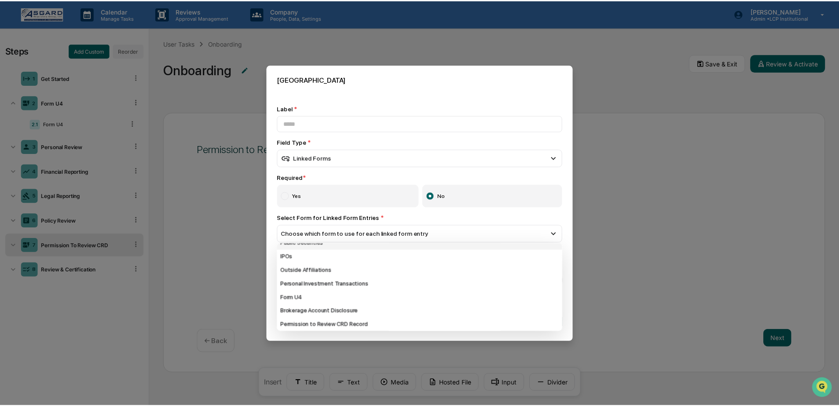
scroll to position [53, 0]
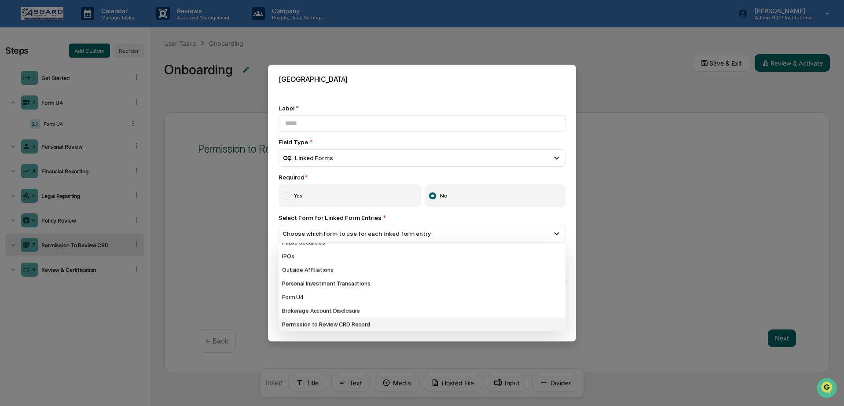
click at [333, 322] on div "Permission to Review CRD Record" at bounding box center [422, 325] width 287 height 14
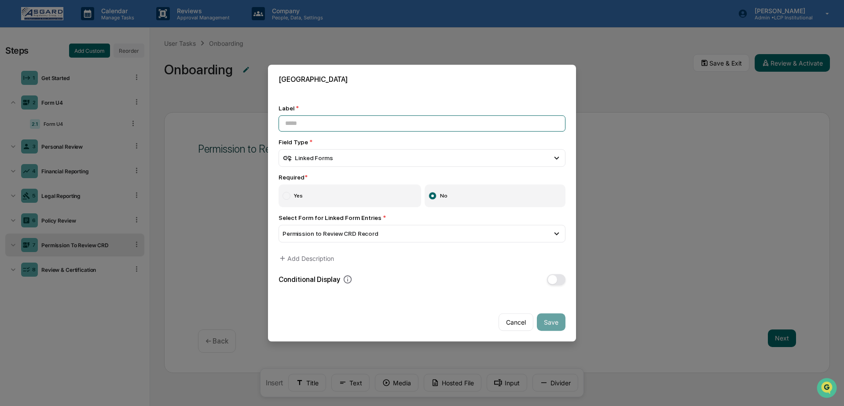
click at [412, 126] on input at bounding box center [422, 123] width 287 height 16
click at [376, 186] on label "Yes" at bounding box center [350, 195] width 143 height 23
click at [369, 132] on div "Label * Field Type * Linked Forms Short Text Long Text Number Currency Amount w…" at bounding box center [422, 195] width 287 height 181
click at [368, 123] on input at bounding box center [422, 123] width 287 height 16
click at [370, 123] on input "**********" at bounding box center [422, 123] width 287 height 16
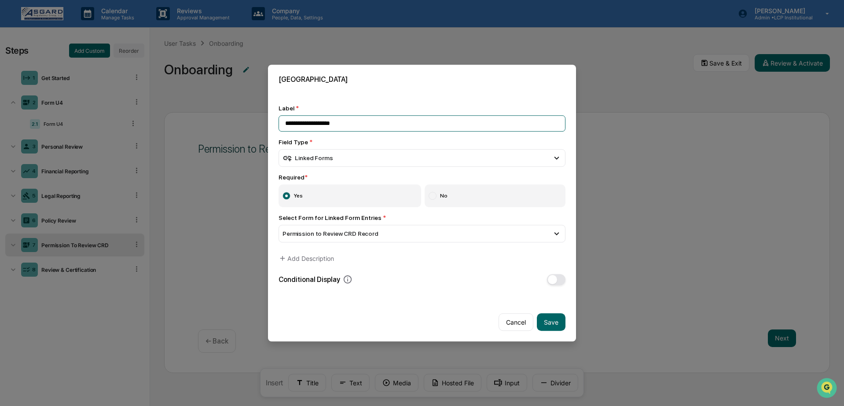
click at [365, 120] on input "**********" at bounding box center [422, 123] width 287 height 16
type input "**********"
click at [547, 321] on button "Save" at bounding box center [551, 322] width 29 height 18
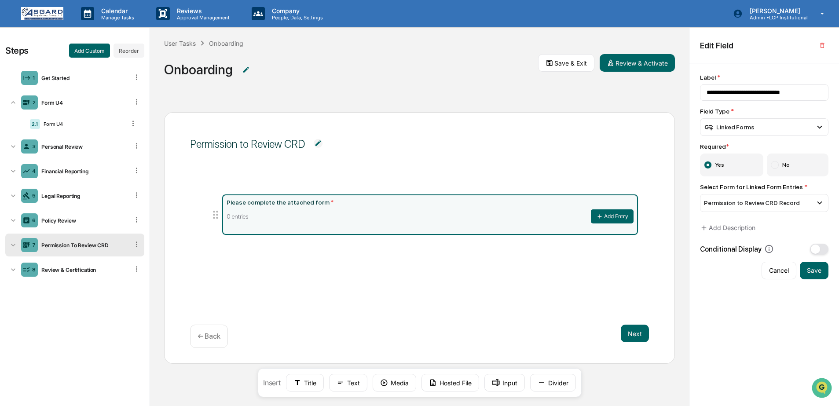
click at [320, 144] on img at bounding box center [318, 143] width 9 height 9
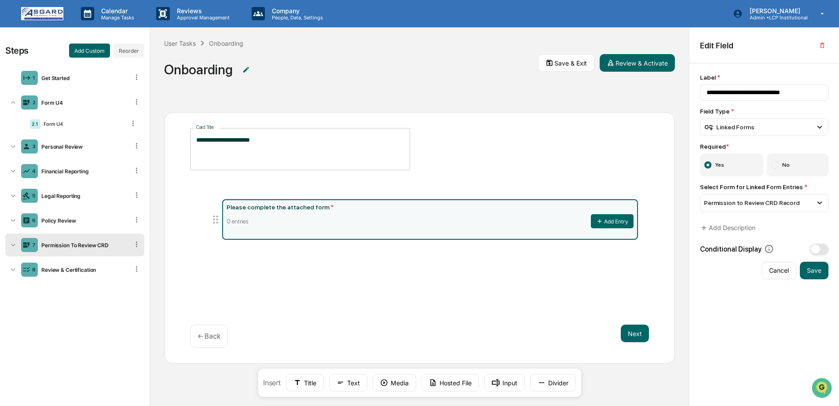
click at [326, 145] on textarea "**********" at bounding box center [300, 150] width 208 height 28
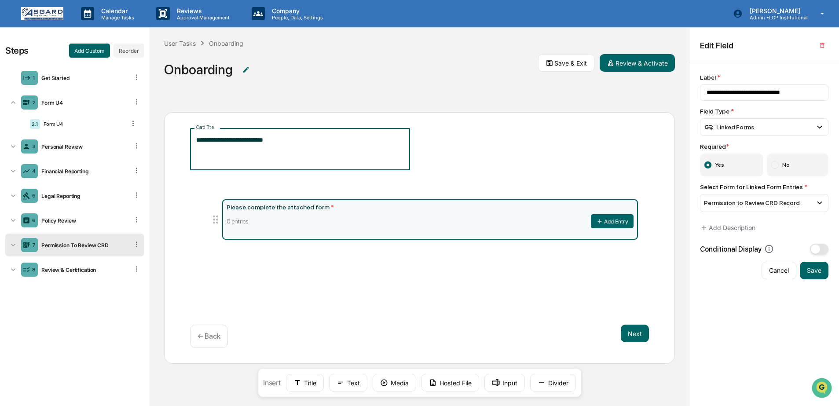
type textarea "**********"
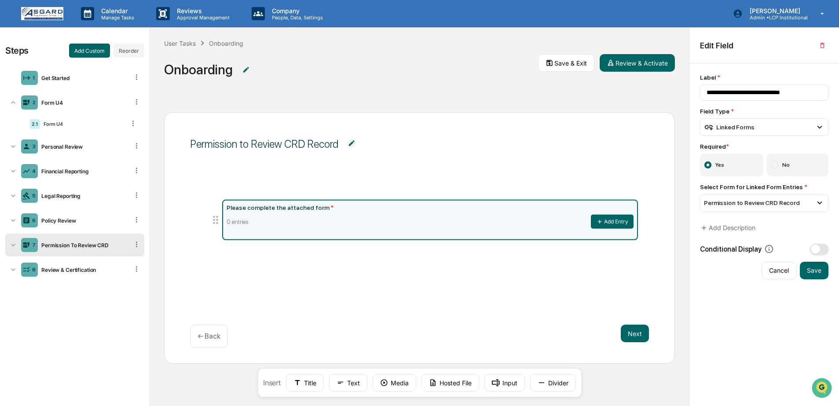
click at [498, 168] on div "Permission to Review CRD Record Please complete the attached form * 0 entries A…" at bounding box center [419, 238] width 511 height 252
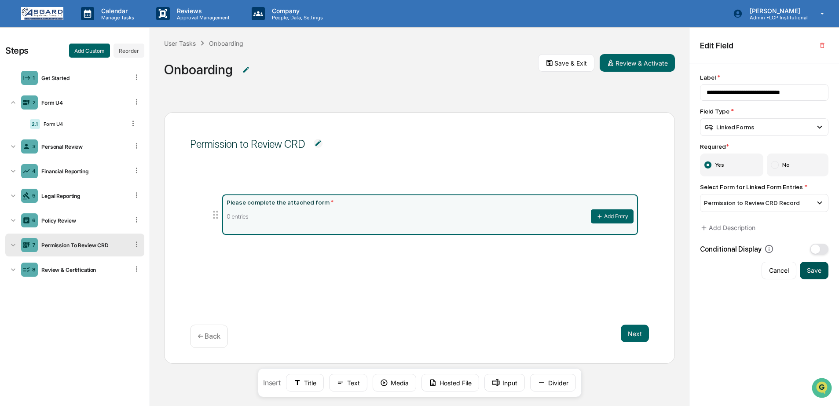
click at [812, 274] on button "Save" at bounding box center [814, 271] width 29 height 18
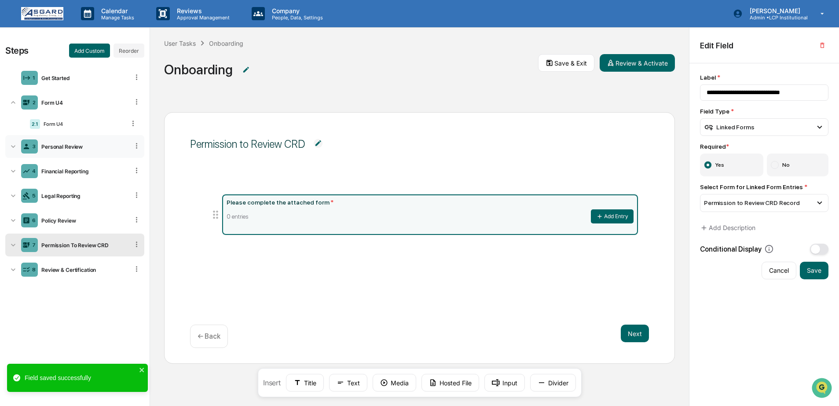
click at [79, 149] on div "3 Personal Review" at bounding box center [74, 146] width 139 height 23
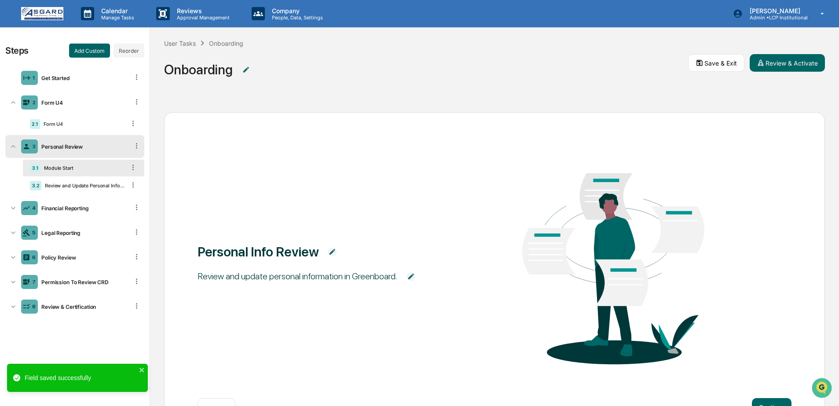
click at [73, 173] on div "3.1 Module Start" at bounding box center [83, 168] width 121 height 17
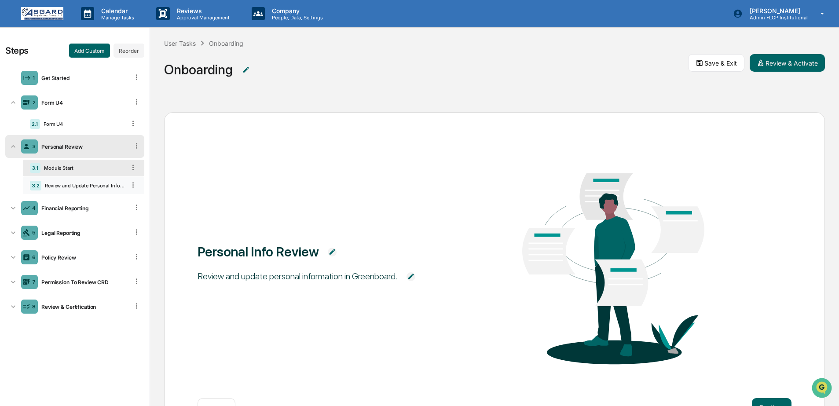
click at [74, 181] on div "3.2 Review and Update Personal Information" at bounding box center [83, 185] width 121 height 17
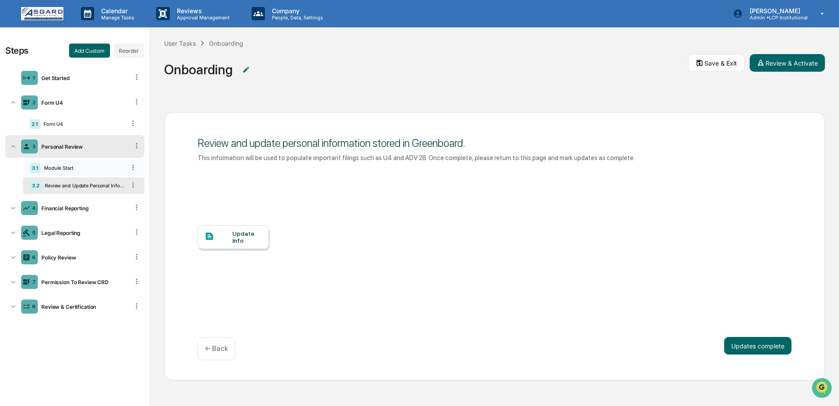
click at [76, 169] on div "Module Start" at bounding box center [82, 168] width 85 height 6
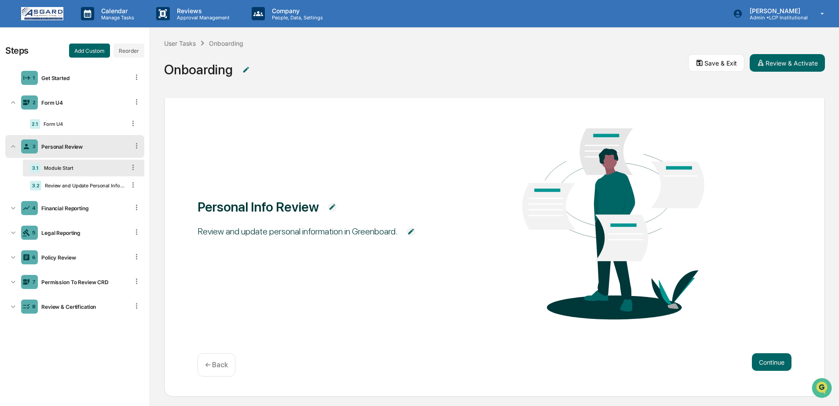
scroll to position [46, 0]
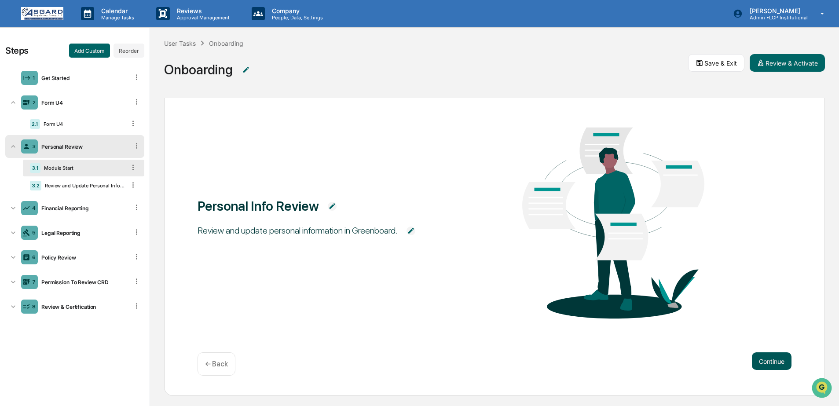
click at [773, 354] on button "Continue" at bounding box center [772, 362] width 40 height 18
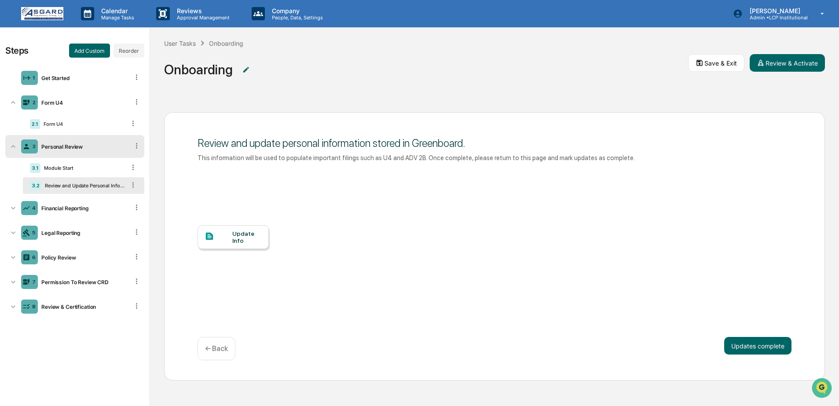
drag, startPoint x: 201, startPoint y: 144, endPoint x: 218, endPoint y: 146, distance: 17.7
click at [216, 146] on div "Review and update personal information stored in Greenboard." at bounding box center [495, 143] width 594 height 13
click at [230, 147] on div "Review and update personal information stored in Greenboard." at bounding box center [495, 143] width 594 height 13
drag, startPoint x: 196, startPoint y: 160, endPoint x: 280, endPoint y: 160, distance: 84.1
click at [280, 160] on div "Review and update personal information stored in Greenboard. This information w…" at bounding box center [494, 246] width 661 height 268
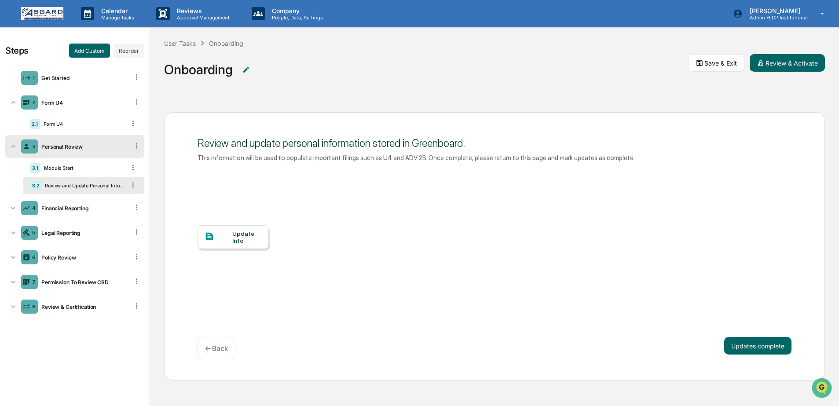
click at [489, 187] on div "Update Info" at bounding box center [495, 246] width 594 height 158
click at [246, 236] on div "Update Info" at bounding box center [246, 237] width 29 height 14
click at [97, 75] on div "Get Started" at bounding box center [83, 78] width 91 height 7
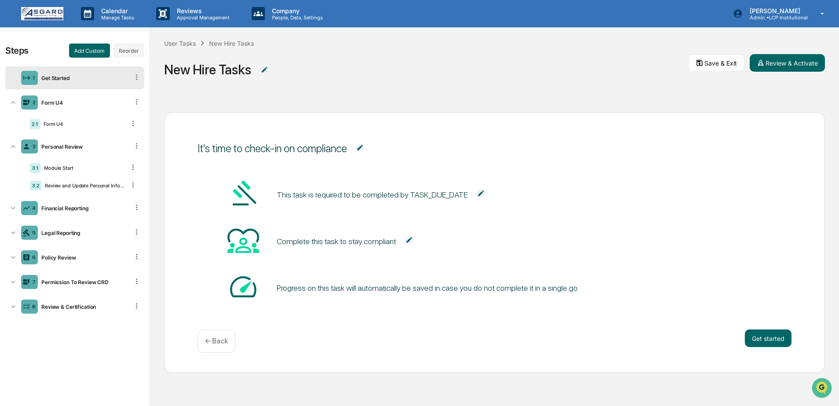
click at [364, 146] on img at bounding box center [360, 147] width 9 height 9
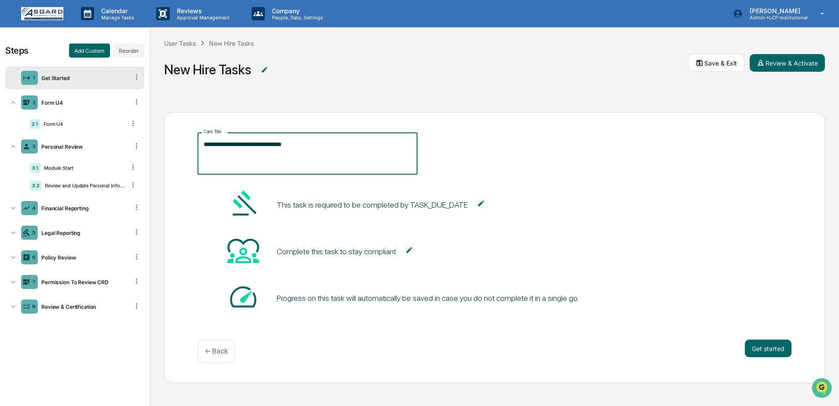
drag, startPoint x: 357, startPoint y: 151, endPoint x: 224, endPoint y: 135, distance: 134.7
click at [223, 136] on div "**********" at bounding box center [308, 153] width 220 height 42
paste textarea "**********"
type textarea "**********"
click at [478, 144] on span "**********" at bounding box center [495, 153] width 594 height 42
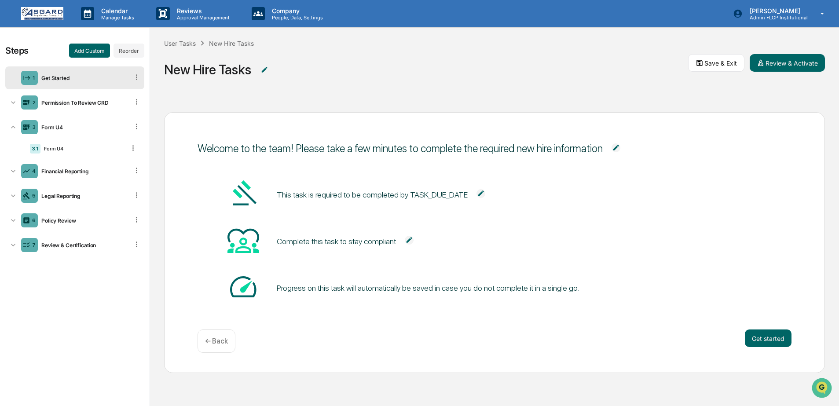
click at [73, 299] on div "Steps Add Custom Reorder 1 Get Started 2 Permission To Review CRD 3 Form U4 3.1…" at bounding box center [75, 217] width 150 height 379
click at [60, 105] on div "Permission To Review CRD" at bounding box center [83, 102] width 91 height 7
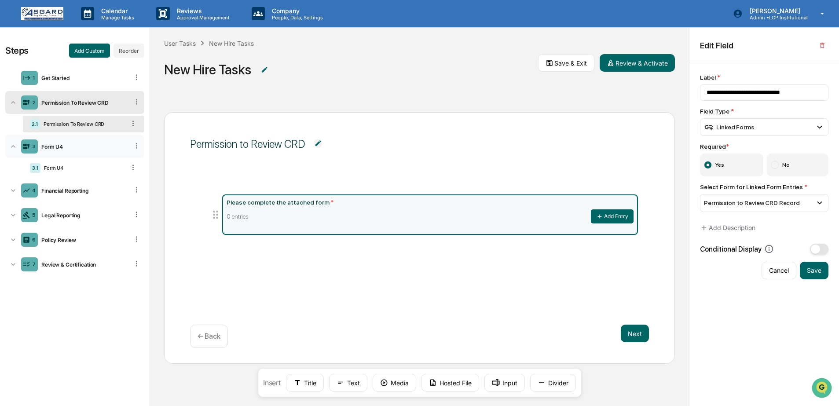
click at [61, 146] on div "Form U4" at bounding box center [83, 146] width 91 height 7
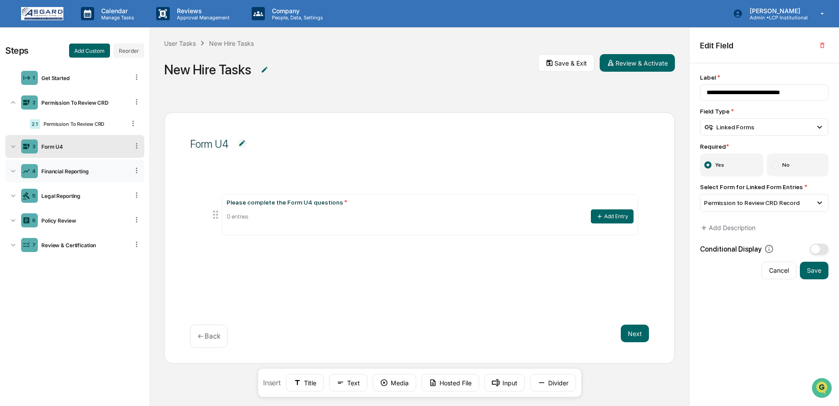
click at [59, 176] on div "4 Financial Reporting" at bounding box center [74, 171] width 139 height 23
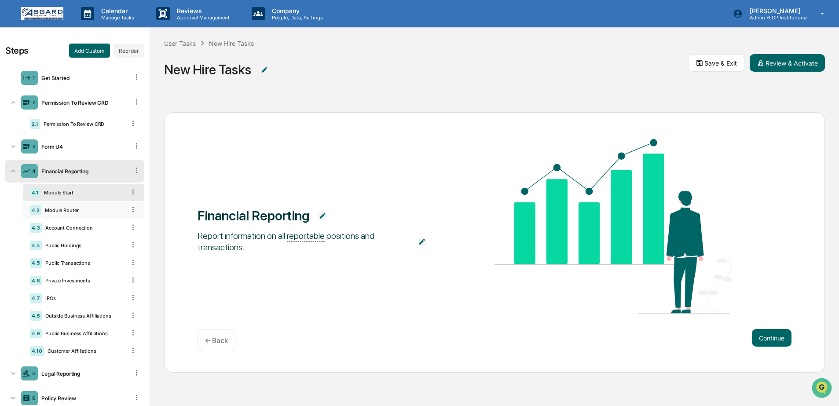
click at [80, 211] on div "Module Router" at bounding box center [83, 210] width 84 height 6
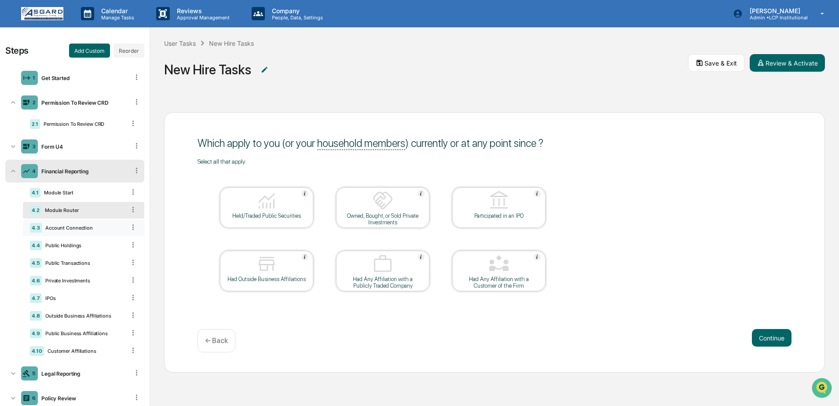
click at [79, 230] on div "Account Connection" at bounding box center [84, 228] width 84 height 6
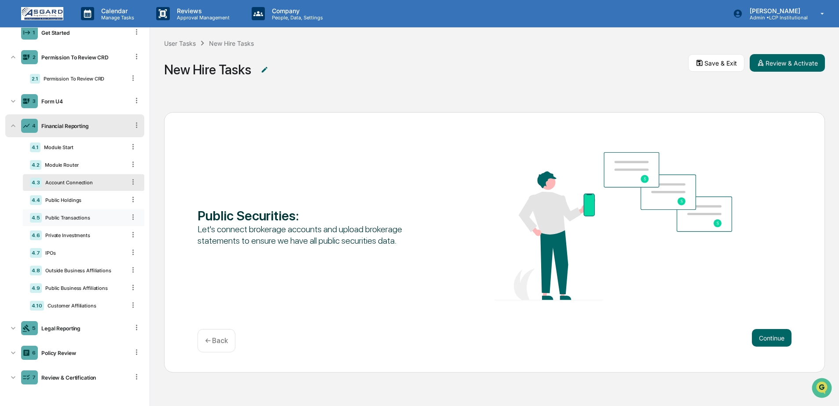
scroll to position [50, 0]
click at [56, 329] on div "Legal Reporting" at bounding box center [83, 328] width 91 height 7
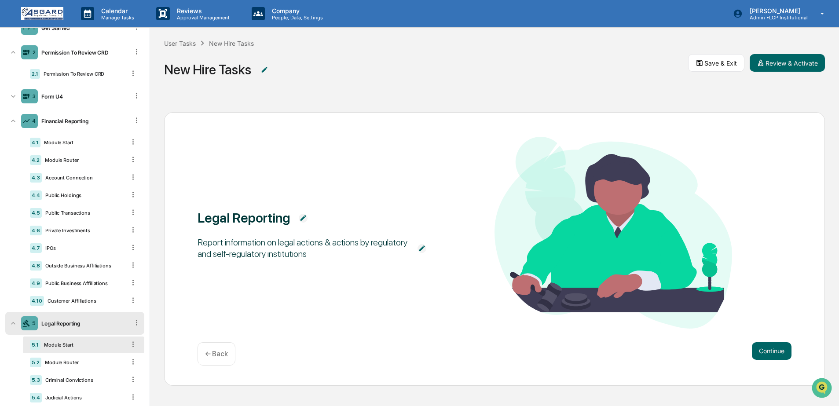
click at [61, 334] on div "5 Legal Reporting" at bounding box center [74, 323] width 139 height 23
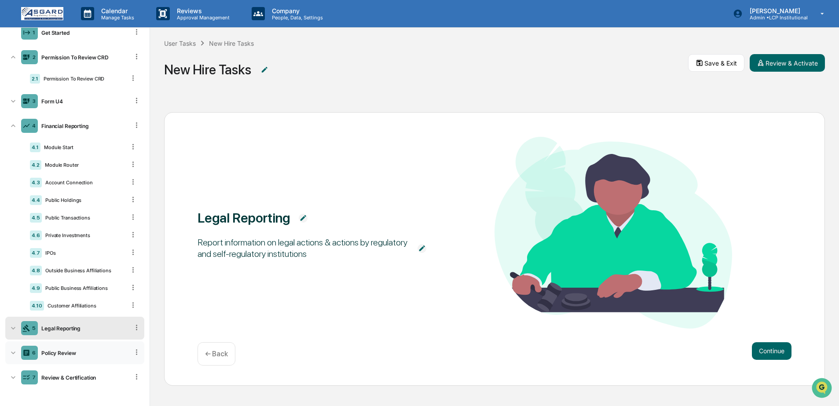
click at [70, 356] on div "6 Policy Review" at bounding box center [74, 353] width 139 height 23
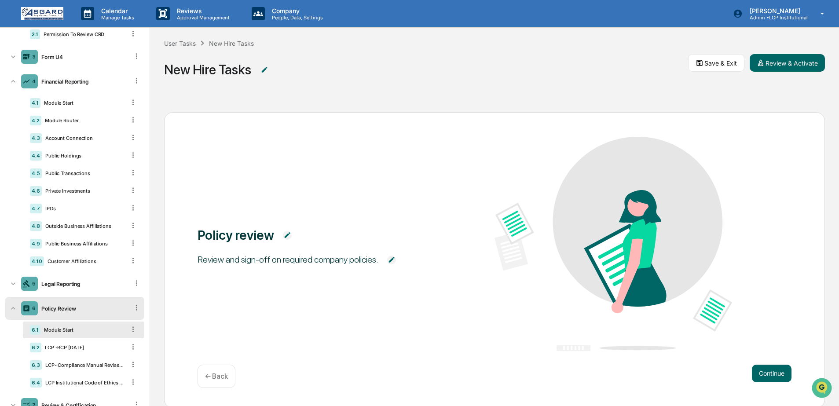
scroll to position [124, 0]
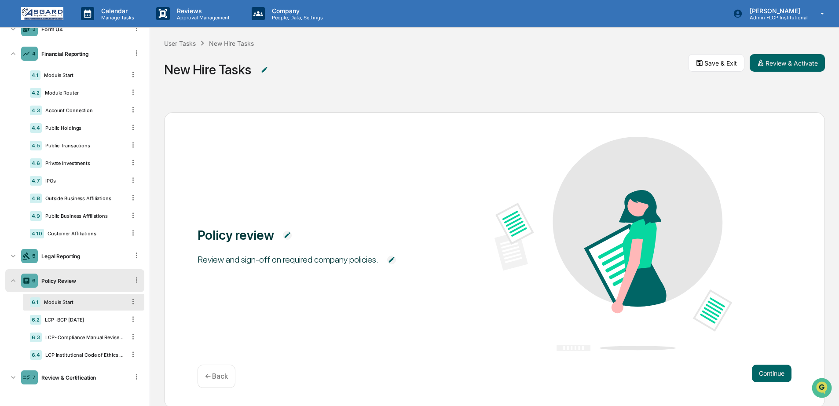
click at [73, 305] on div "6.1 Module Start" at bounding box center [83, 302] width 121 height 17
click at [78, 317] on div "LCP -BCP 5.8.2025" at bounding box center [83, 320] width 84 height 6
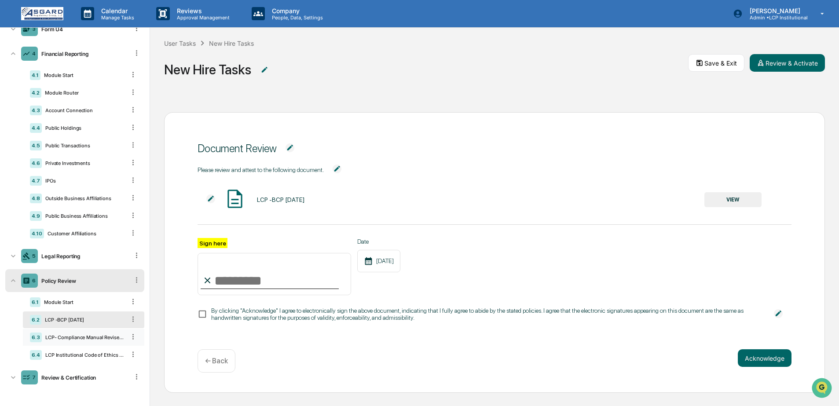
click at [76, 337] on div "LCP- Compliance Manual Revised September 2025" at bounding box center [84, 337] width 84 height 6
click at [70, 359] on div "6.4 LCP Institutional Code of Ethics - September 2025" at bounding box center [83, 355] width 121 height 17
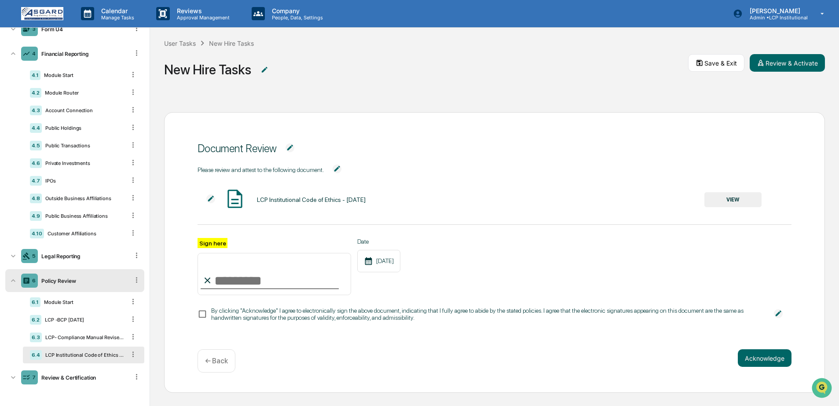
scroll to position [0, 0]
click at [65, 371] on div "7 Review & Certification" at bounding box center [74, 377] width 139 height 23
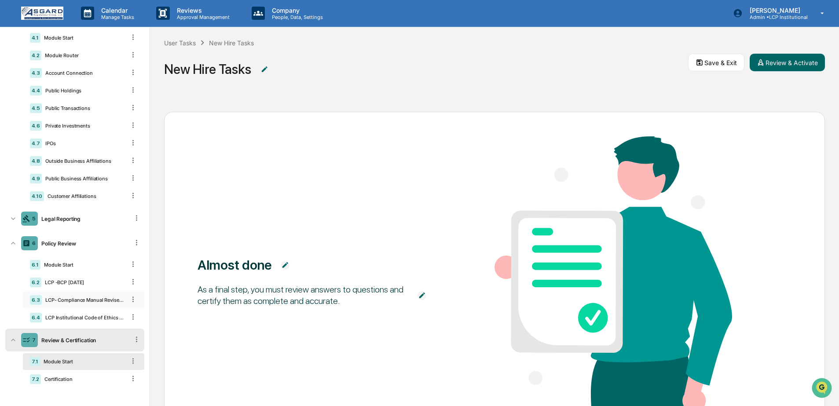
scroll to position [0, 0]
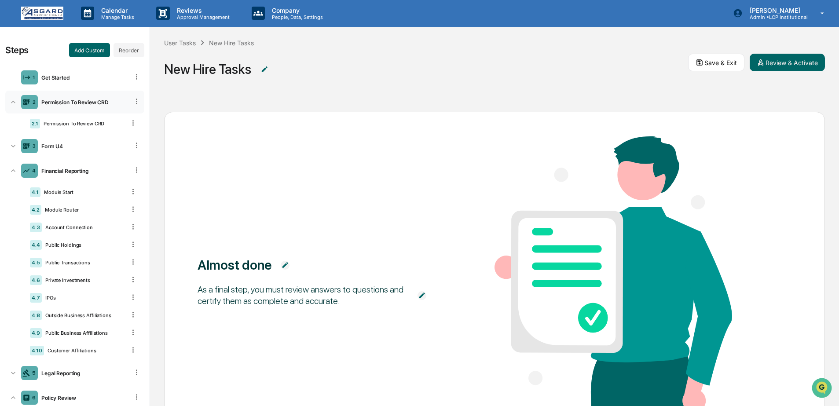
click at [70, 100] on div "Permission To Review CRD" at bounding box center [83, 102] width 91 height 7
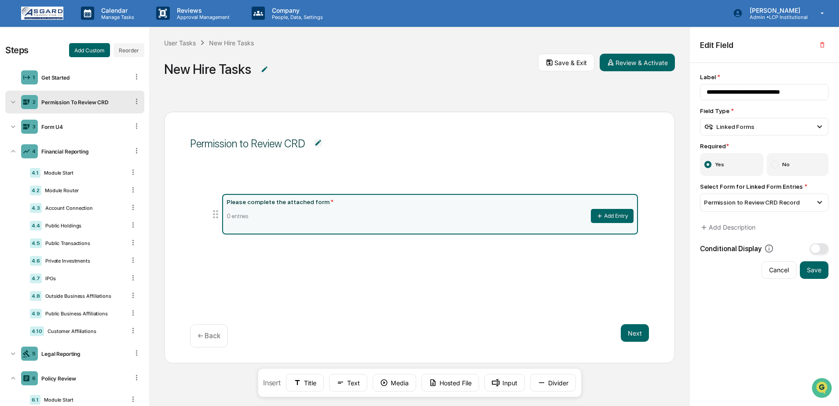
drag, startPoint x: 74, startPoint y: 104, endPoint x: 74, endPoint y: 111, distance: 7.0
click at [74, 103] on div "Permission To Review CRD" at bounding box center [83, 102] width 91 height 7
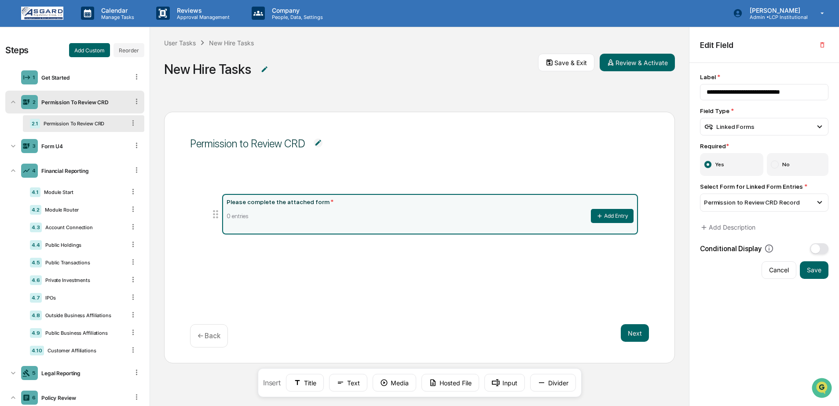
click at [70, 122] on div "Permission To Review CRD" at bounding box center [82, 124] width 85 height 6
drag, startPoint x: 66, startPoint y: 148, endPoint x: 71, endPoint y: 147, distance: 5.2
click at [67, 148] on div "Form U4" at bounding box center [83, 146] width 91 height 7
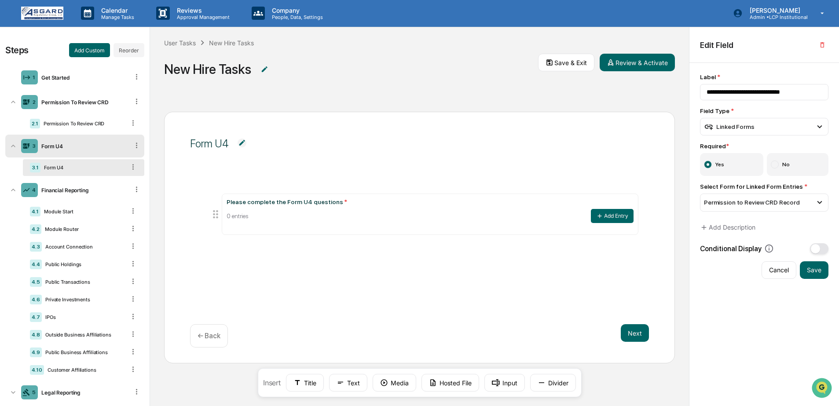
click at [70, 166] on div "Form U4" at bounding box center [82, 168] width 85 height 6
click at [68, 192] on div "Financial Reporting" at bounding box center [83, 190] width 91 height 7
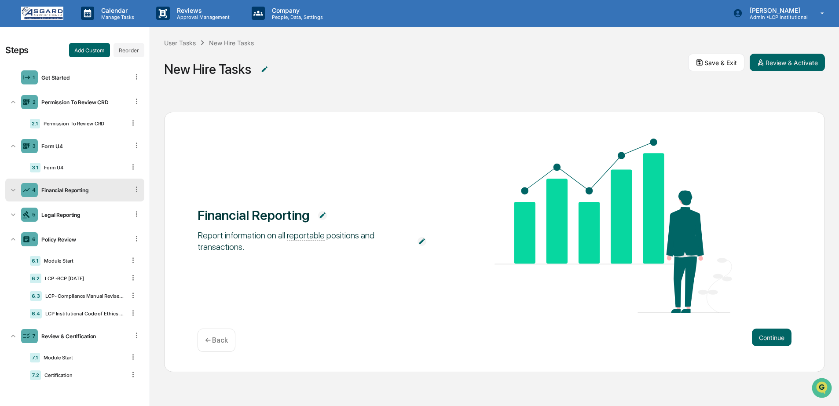
click at [68, 192] on div "Financial Reporting" at bounding box center [83, 190] width 91 height 7
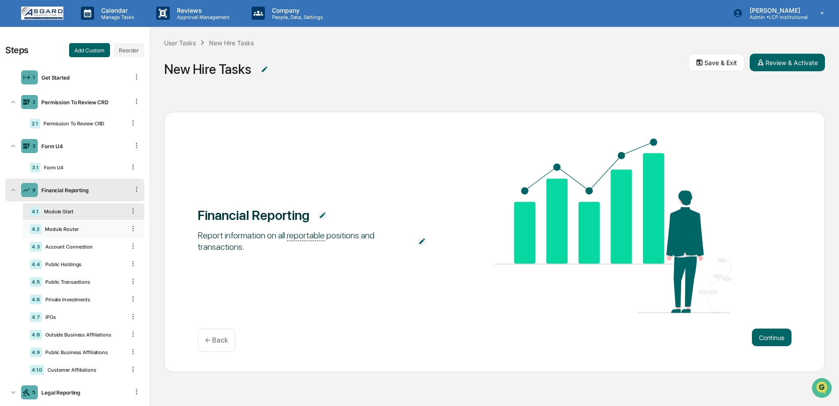
click at [82, 226] on div "4.2 Module Router" at bounding box center [83, 229] width 121 height 17
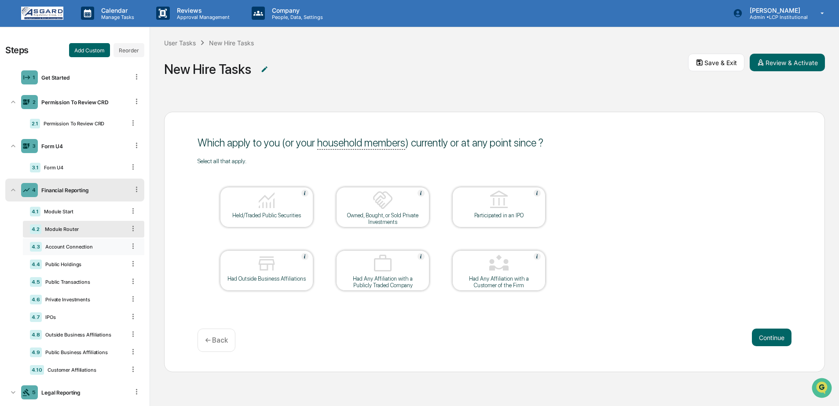
click at [78, 247] on div "Account Connection" at bounding box center [84, 247] width 84 height 6
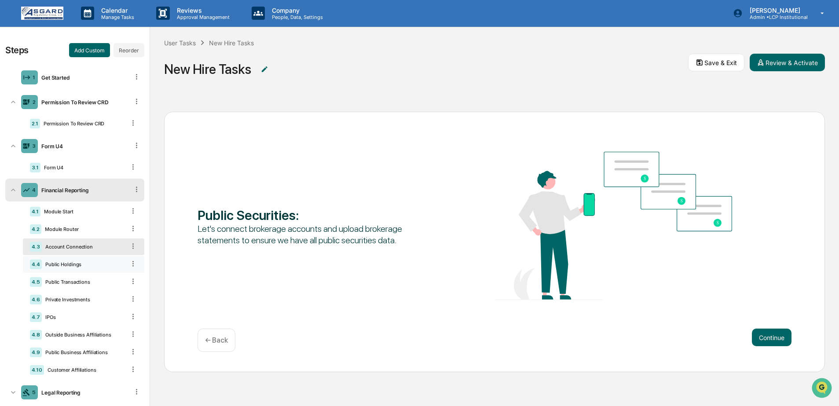
click at [84, 265] on div "Public Holdings" at bounding box center [84, 264] width 84 height 6
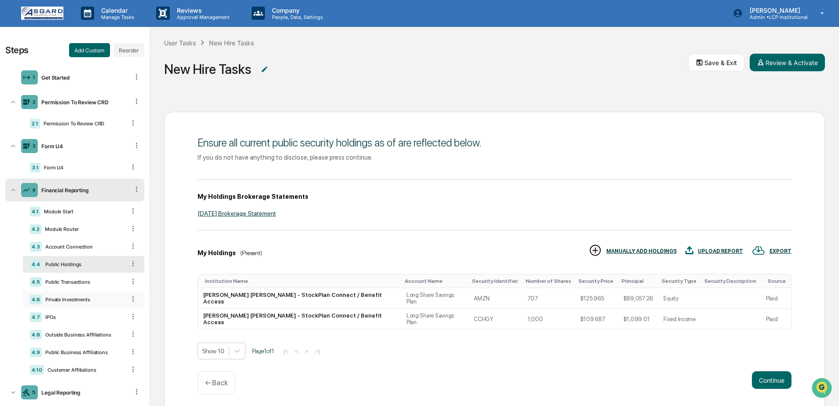
click at [66, 296] on div "4.6 Private Investments" at bounding box center [83, 299] width 121 height 17
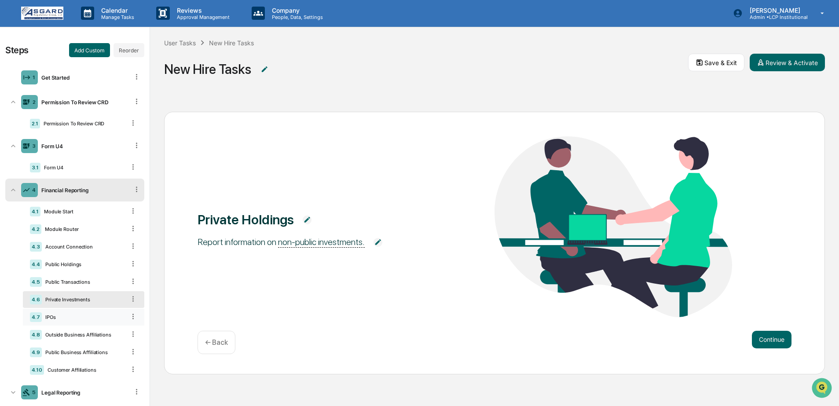
click at [66, 318] on div "IPOs" at bounding box center [84, 317] width 84 height 6
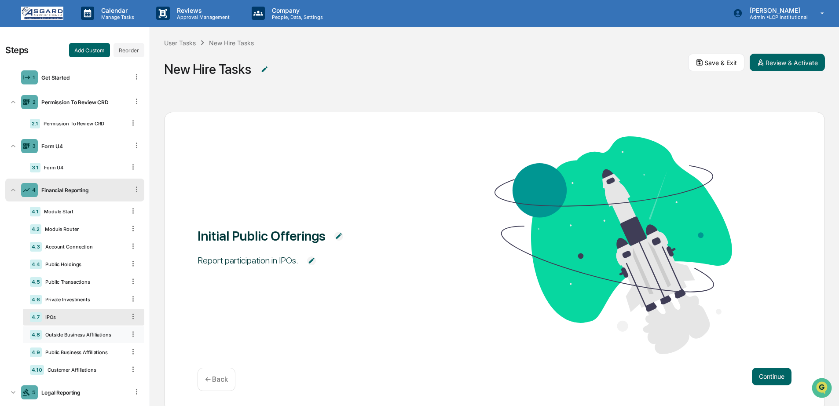
click at [67, 332] on div "4.8 Outside Business Affiliations" at bounding box center [83, 335] width 121 height 17
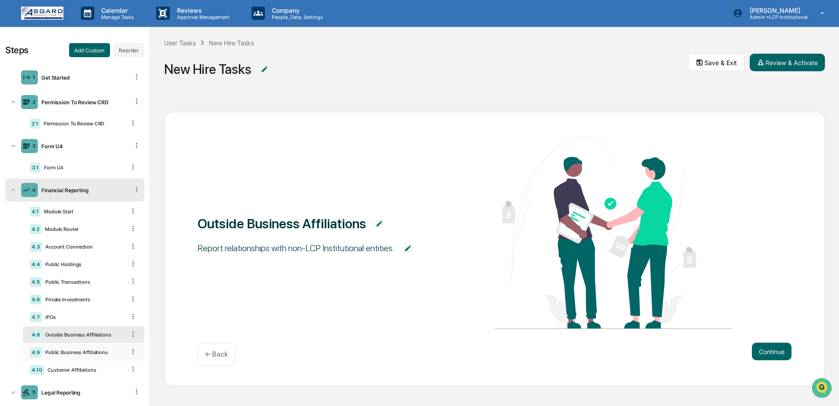
click at [68, 353] on div "4.9 Public Business Affiliations" at bounding box center [83, 352] width 121 height 17
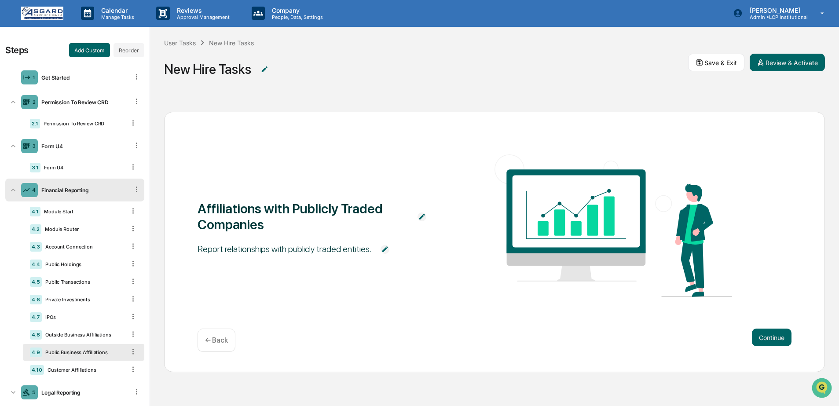
click at [80, 361] on div "4.9 Public Business Affiliations" at bounding box center [83, 352] width 121 height 17
click at [82, 338] on div "Outside Business Affiliations" at bounding box center [84, 335] width 84 height 6
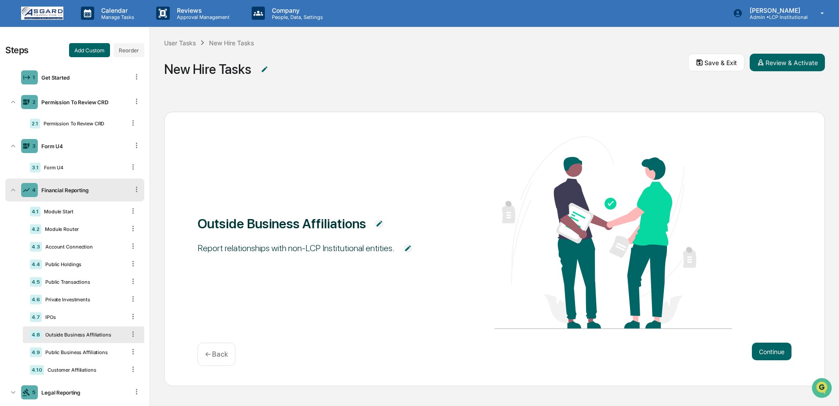
click at [777, 351] on button "Continue" at bounding box center [772, 352] width 40 height 18
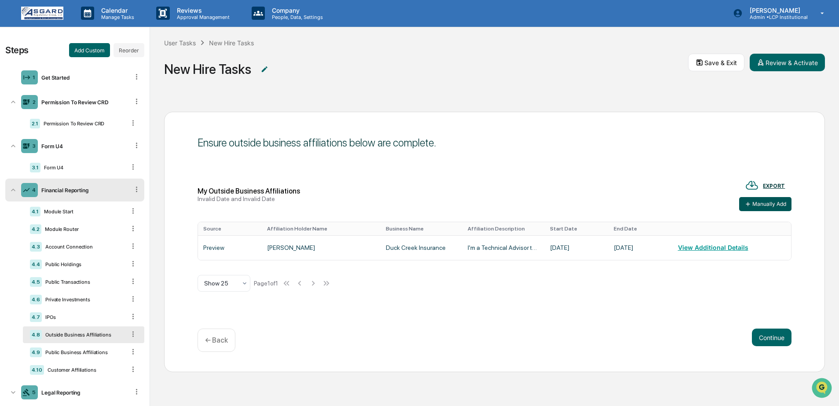
click at [767, 200] on button "Manually Add" at bounding box center [765, 204] width 52 height 14
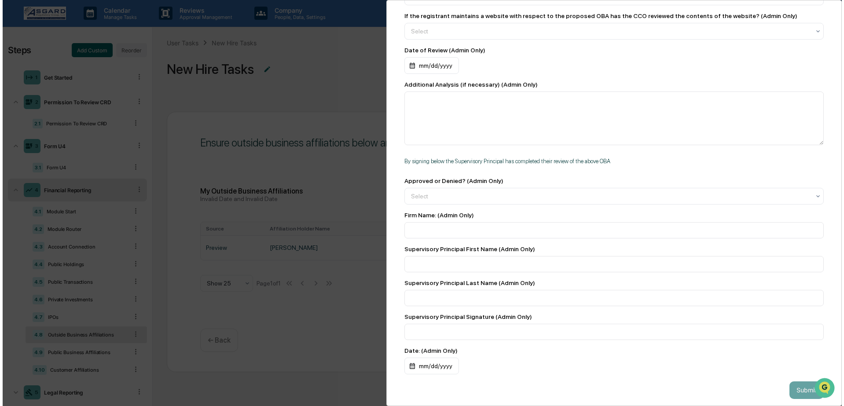
scroll to position [1567, 0]
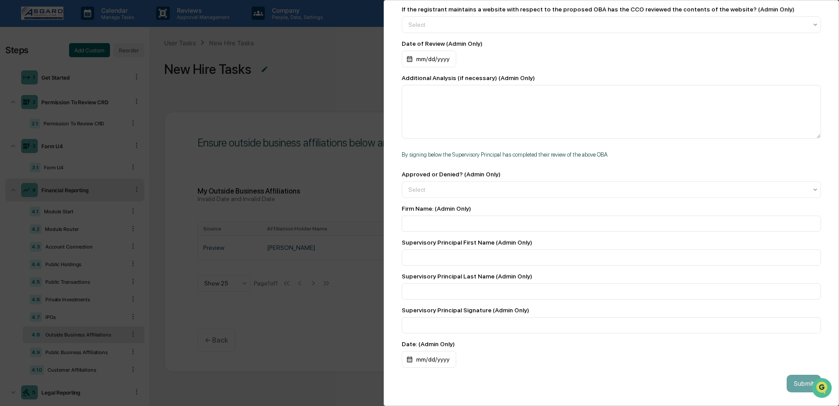
click at [331, 88] on div "Add Outside Business Affiliation Preclearance Owner : Compliance Group: Adminis…" at bounding box center [419, 203] width 839 height 406
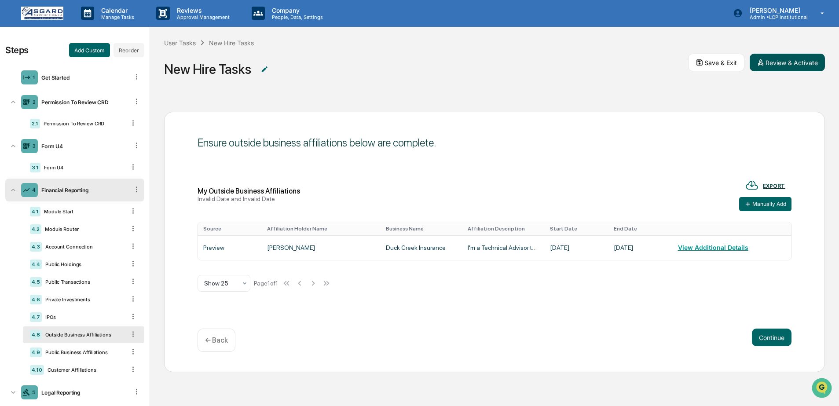
click at [795, 58] on button "Review & Activate" at bounding box center [787, 63] width 75 height 18
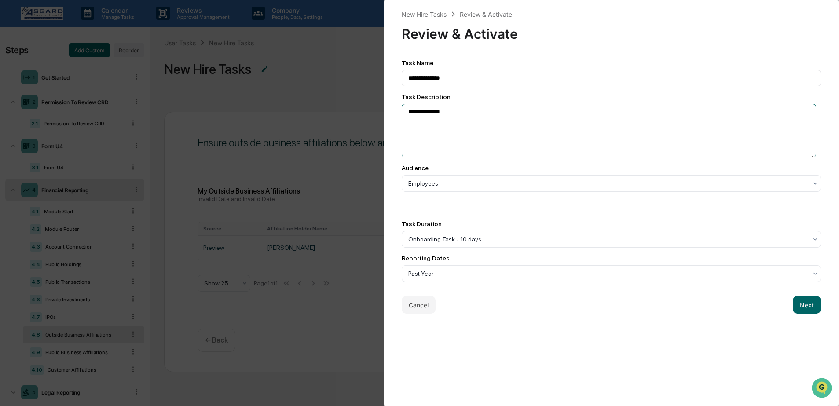
drag, startPoint x: 482, startPoint y: 117, endPoint x: 392, endPoint y: 117, distance: 90.7
click at [392, 117] on div "**********" at bounding box center [612, 203] width 456 height 406
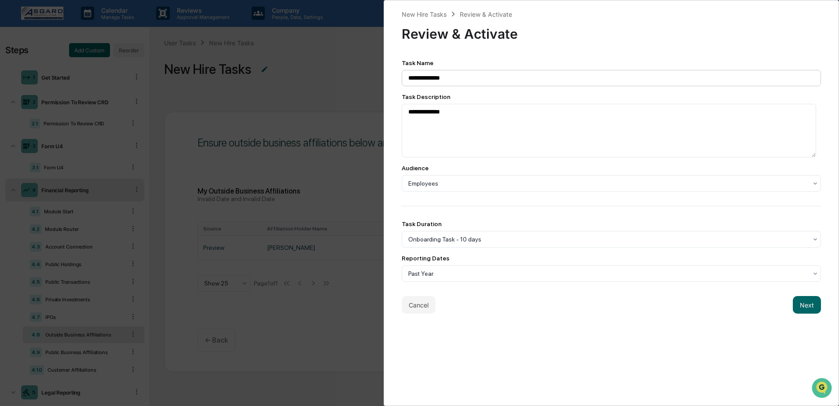
click at [475, 86] on div "**********" at bounding box center [612, 170] width 420 height 223
drag, startPoint x: 474, startPoint y: 80, endPoint x: 382, endPoint y: 75, distance: 91.3
click at [383, 75] on div "**********" at bounding box center [419, 203] width 839 height 406
type input "**********"
click at [430, 102] on div "**********" at bounding box center [612, 125] width 420 height 64
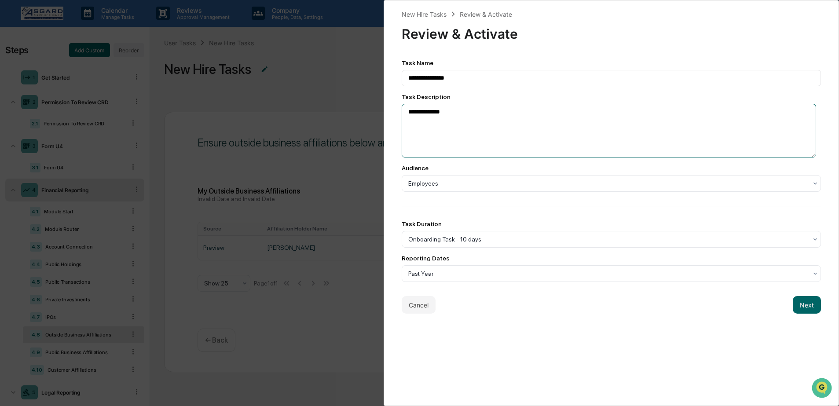
drag, startPoint x: 458, startPoint y: 112, endPoint x: 382, endPoint y: 111, distance: 76.1
click at [384, 110] on div "**********" at bounding box center [612, 203] width 456 height 406
type textarea "**********"
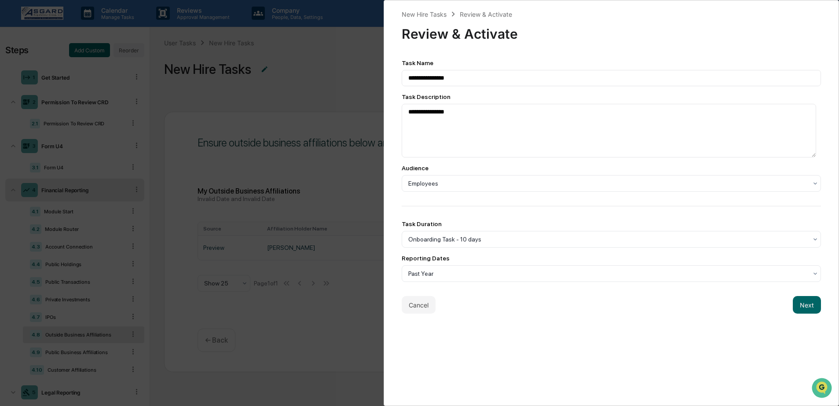
click at [511, 330] on div "**********" at bounding box center [612, 203] width 456 height 406
click at [488, 278] on div at bounding box center [608, 273] width 400 height 9
click at [594, 372] on div "**********" at bounding box center [612, 203] width 456 height 406
click at [797, 312] on button "Next" at bounding box center [807, 305] width 28 height 18
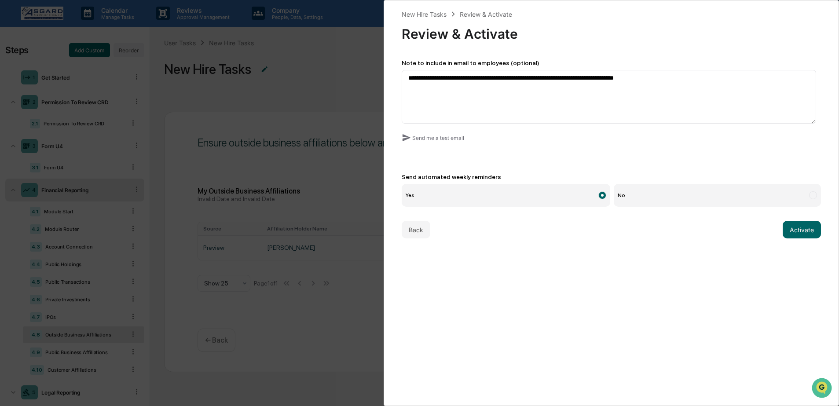
click at [348, 239] on div "**********" at bounding box center [419, 203] width 839 height 406
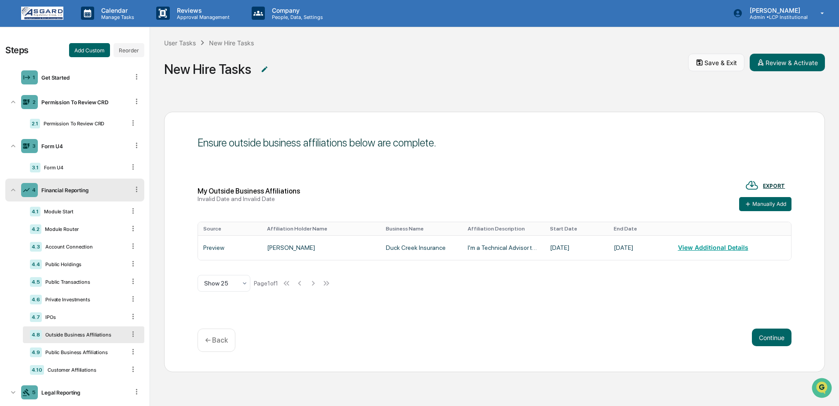
click at [706, 64] on button "Save & Exit" at bounding box center [716, 63] width 56 height 18
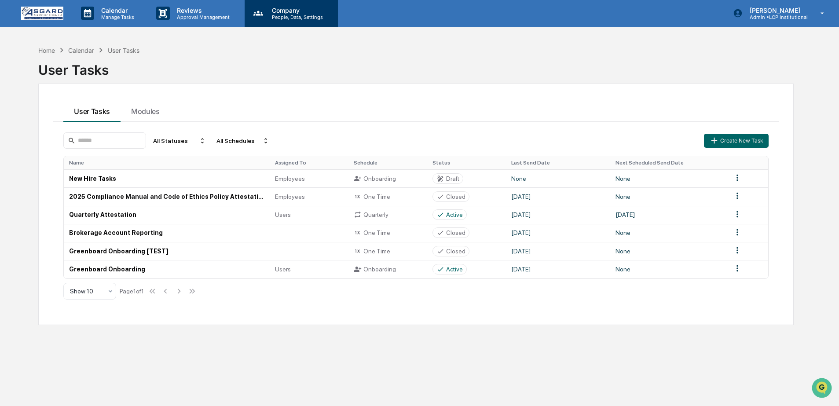
click at [261, 21] on div "Company People, Data, Settings" at bounding box center [291, 13] width 93 height 27
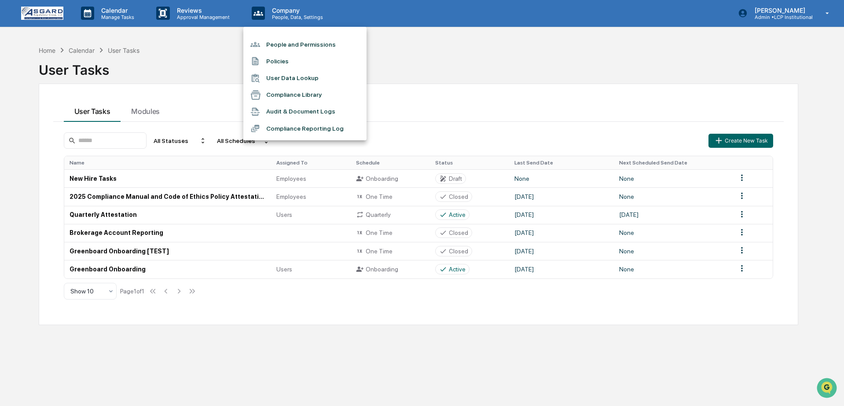
click at [297, 48] on li "People and Permissions" at bounding box center [304, 44] width 123 height 17
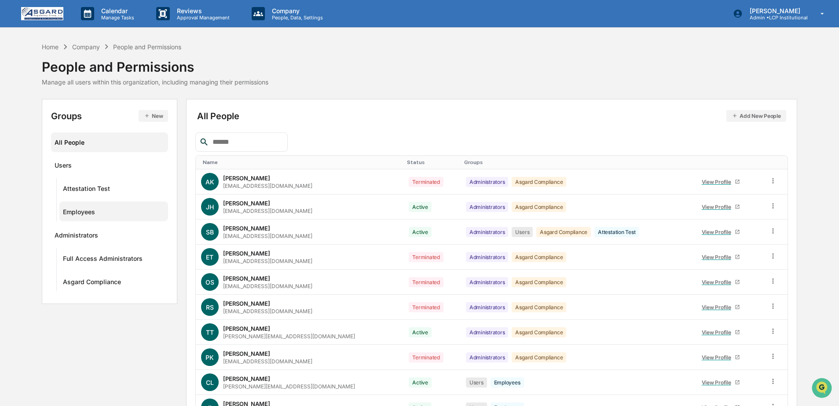
click at [67, 206] on div "Employees" at bounding box center [114, 211] width 102 height 15
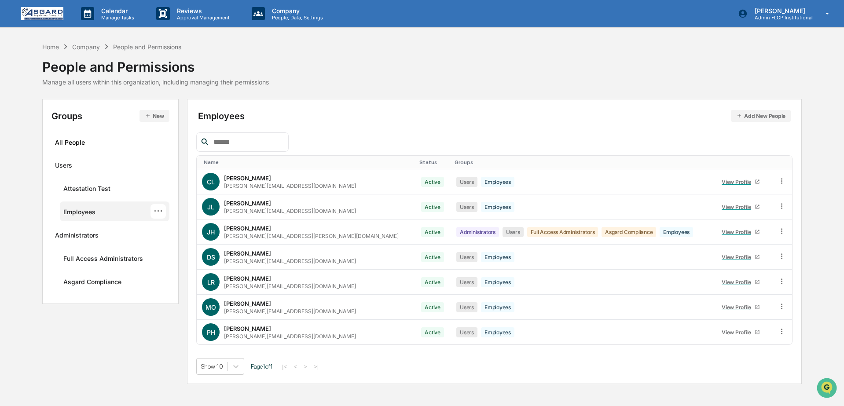
click at [43, 15] on img at bounding box center [42, 13] width 42 height 13
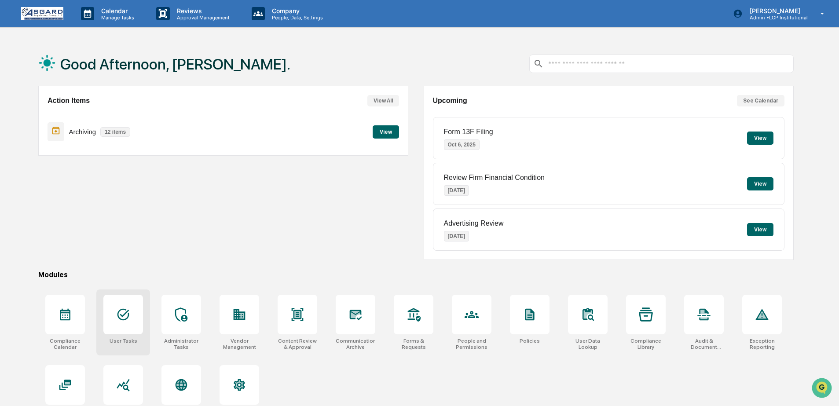
click at [119, 321] on icon at bounding box center [123, 315] width 14 height 14
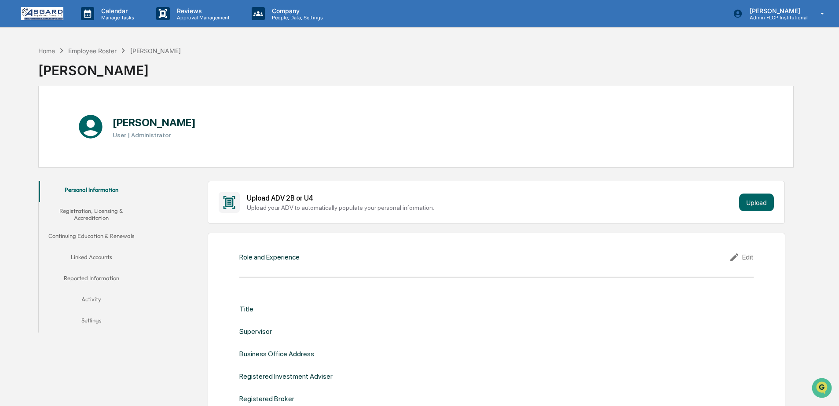
click at [42, 17] on img at bounding box center [42, 13] width 42 height 13
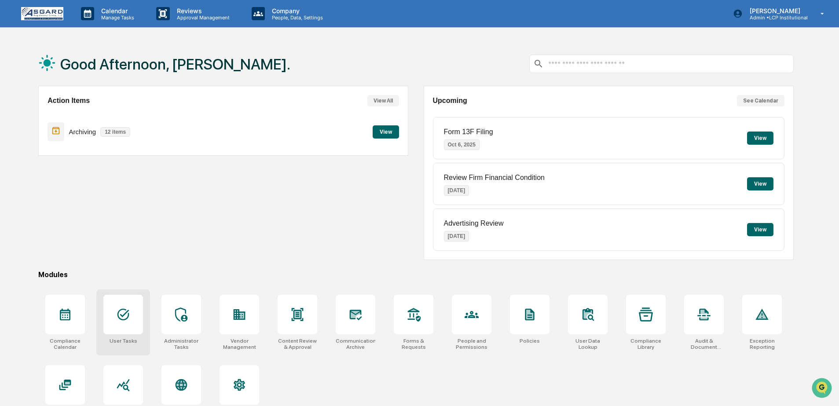
click at [114, 312] on div at bounding box center [123, 315] width 40 height 40
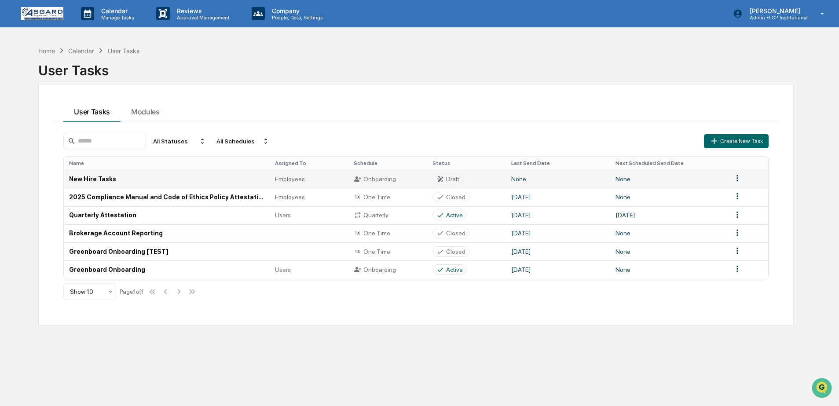
click at [139, 177] on td "New Hire Tasks" at bounding box center [167, 179] width 206 height 18
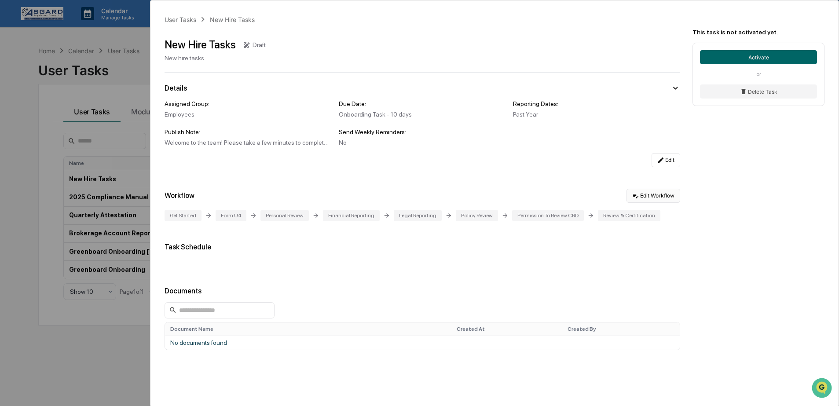
click at [665, 198] on button "Edit Workflow" at bounding box center [654, 196] width 54 height 14
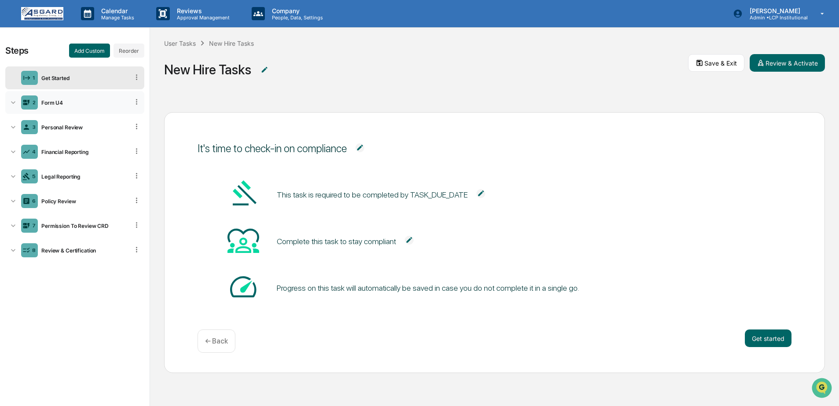
click at [67, 99] on div "Form U4" at bounding box center [83, 102] width 91 height 7
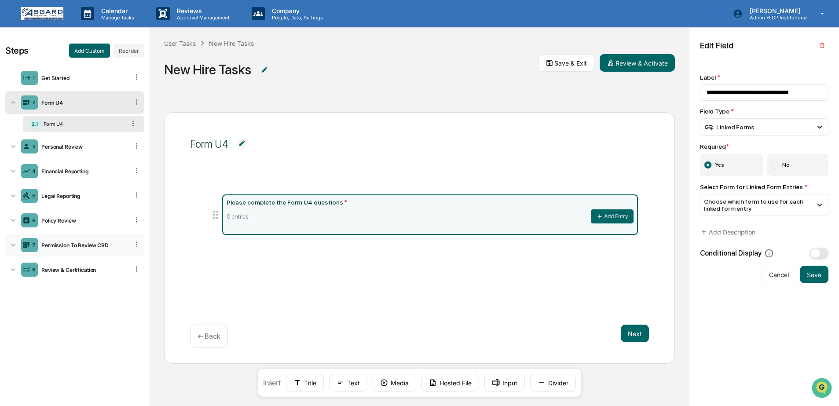
click at [71, 243] on div "Permission To Review CRD" at bounding box center [83, 245] width 91 height 7
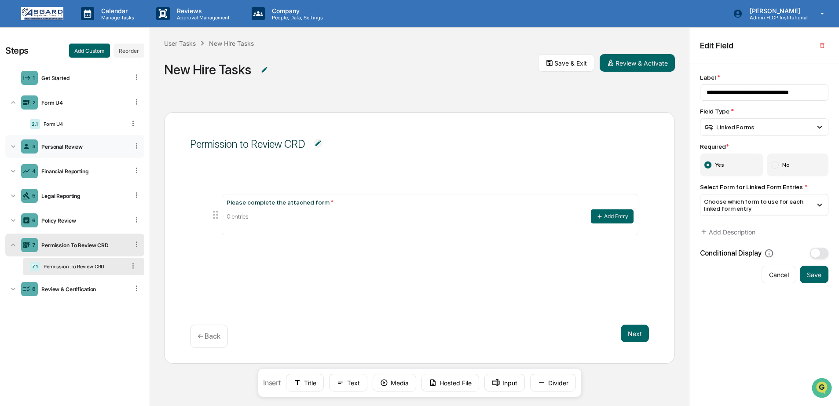
click at [43, 146] on div "Personal Review" at bounding box center [83, 146] width 91 height 7
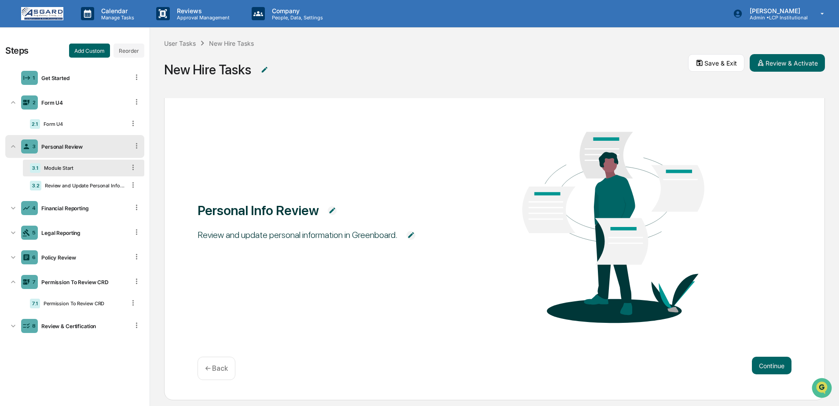
scroll to position [46, 0]
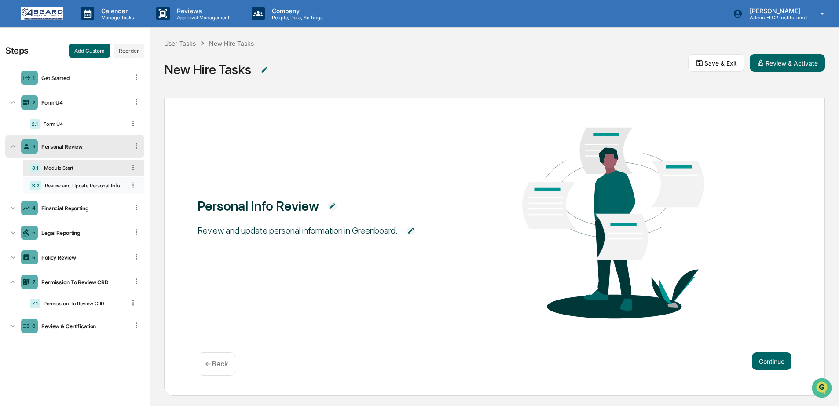
click at [117, 187] on div "Review and Update Personal Information" at bounding box center [83, 186] width 84 height 6
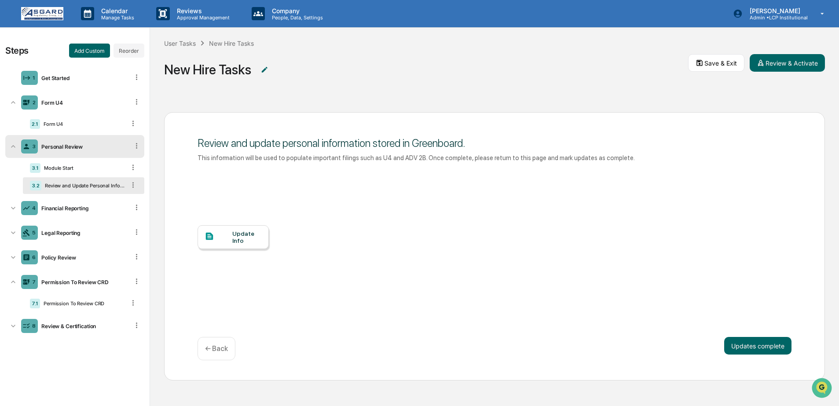
click at [140, 146] on icon at bounding box center [136, 146] width 8 height 8
click at [129, 158] on div "Delete" at bounding box center [126, 158] width 29 height 14
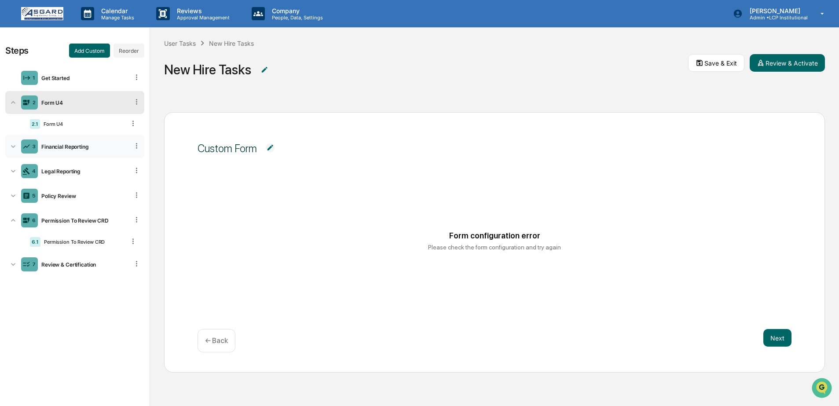
click at [79, 145] on div "Financial Reporting" at bounding box center [83, 146] width 91 height 7
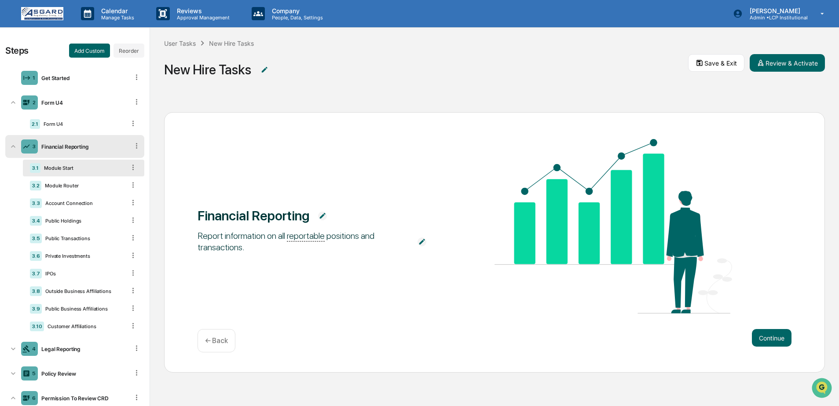
click at [79, 145] on div "Financial Reporting" at bounding box center [83, 146] width 91 height 7
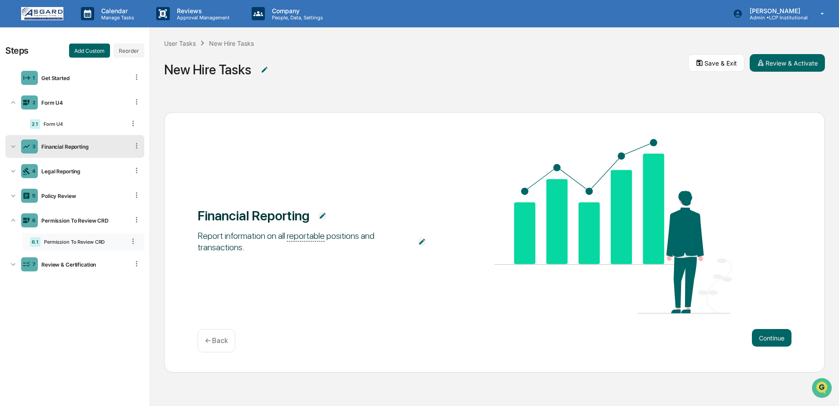
click at [122, 246] on div "6.1 Permission To Review CRD" at bounding box center [83, 242] width 121 height 17
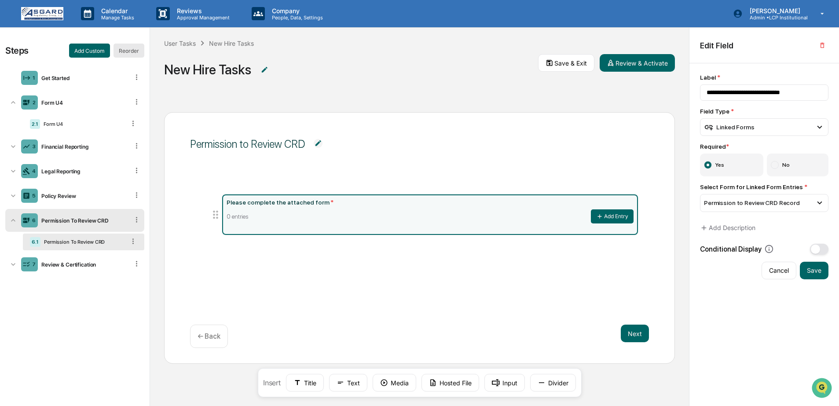
click at [127, 49] on button "Reorder" at bounding box center [129, 51] width 31 height 14
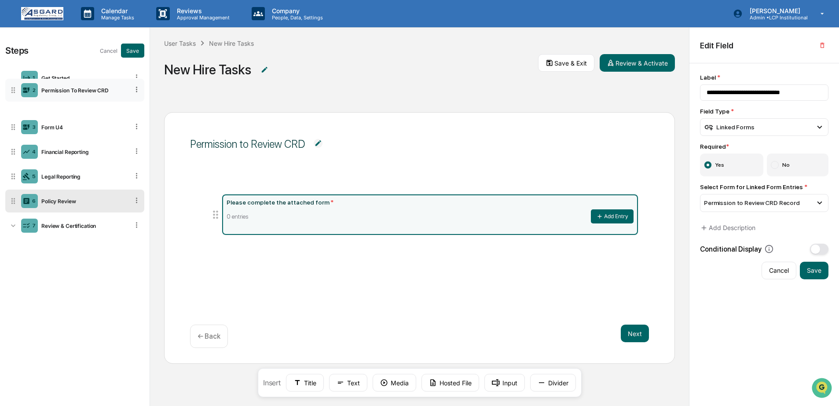
drag, startPoint x: 15, startPoint y: 205, endPoint x: 16, endPoint y: 96, distance: 108.7
click at [16, 95] on icon at bounding box center [13, 90] width 9 height 9
click at [137, 48] on button "Save" at bounding box center [132, 51] width 23 height 14
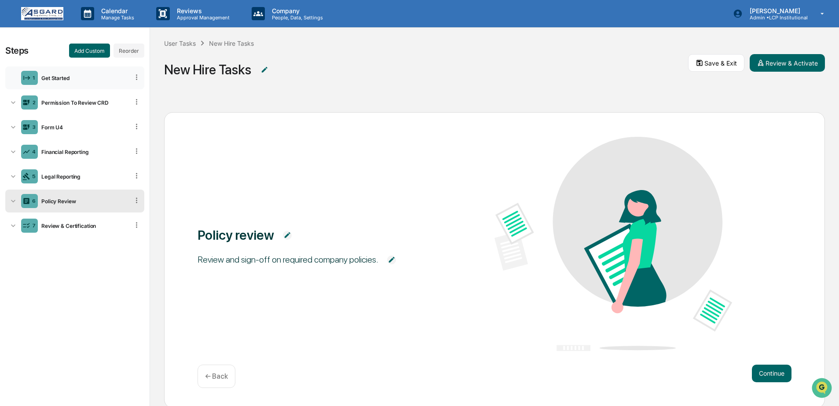
click at [81, 82] on div "1 Get Started" at bounding box center [74, 77] width 139 height 23
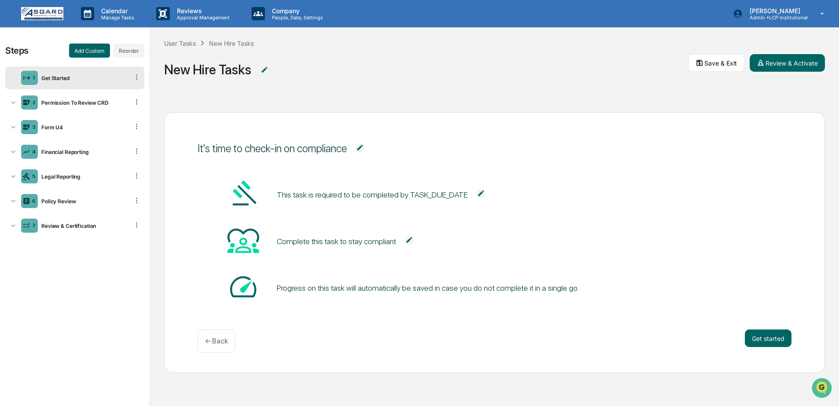
click at [364, 149] on img at bounding box center [360, 147] width 9 height 9
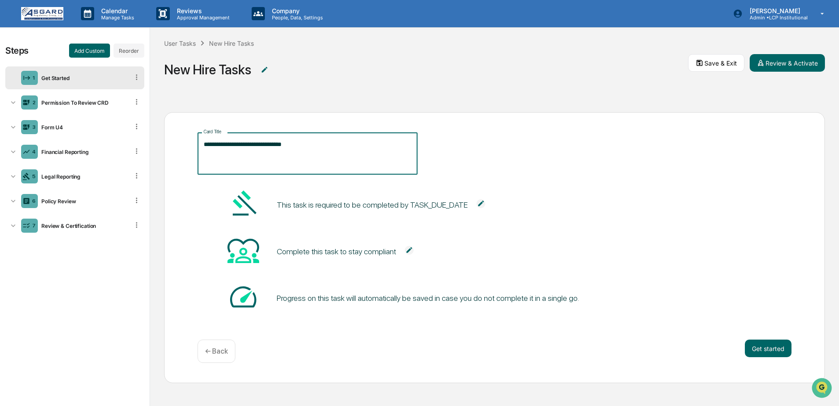
drag, startPoint x: 343, startPoint y: 148, endPoint x: 181, endPoint y: 143, distance: 162.0
click at [181, 143] on div "**********" at bounding box center [494, 247] width 661 height 271
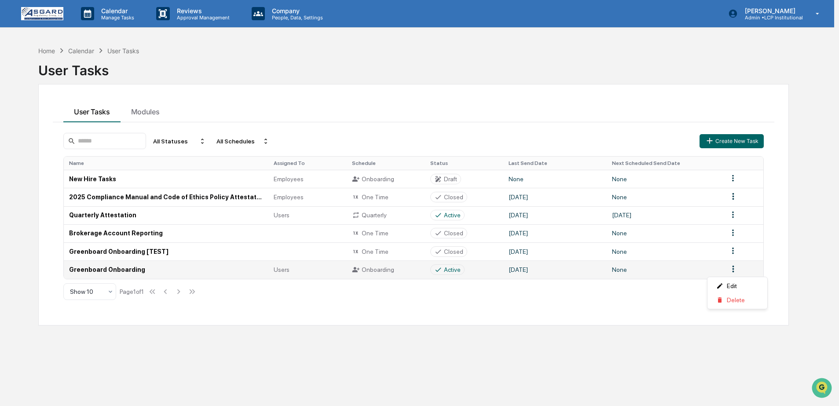
click at [736, 271] on html "Calendar Manage Tasks Reviews Approval Management Company People, Data, Setting…" at bounding box center [419, 203] width 839 height 406
click at [726, 289] on div "Edit" at bounding box center [737, 286] width 56 height 14
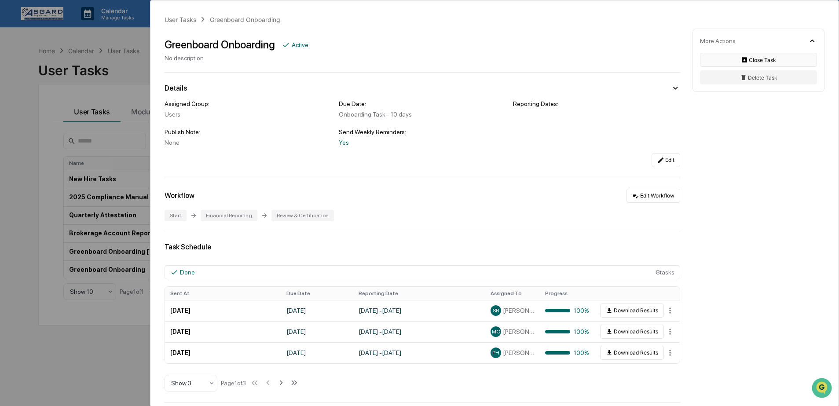
click at [764, 60] on button "Close Task" at bounding box center [758, 60] width 117 height 14
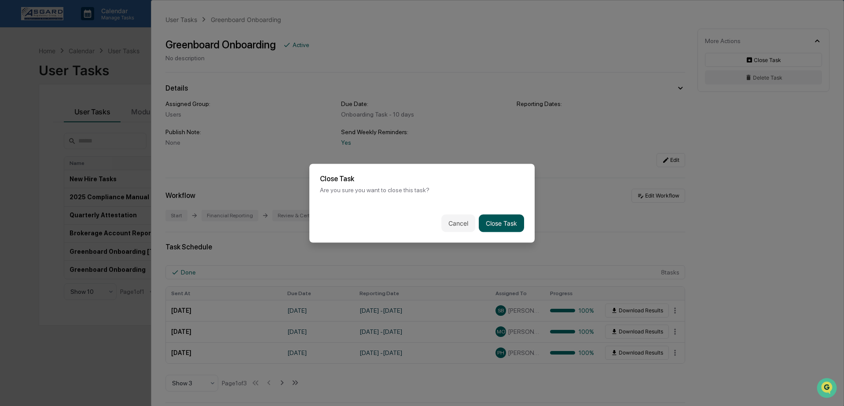
click at [492, 223] on button "Close Task" at bounding box center [501, 223] width 45 height 18
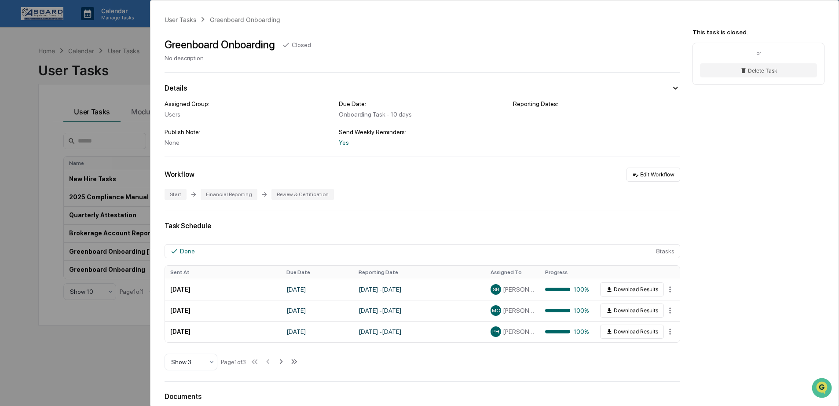
click at [49, 322] on div "User Tasks Greenboard Onboarding Greenboard Onboarding Closed No description De…" at bounding box center [419, 203] width 839 height 406
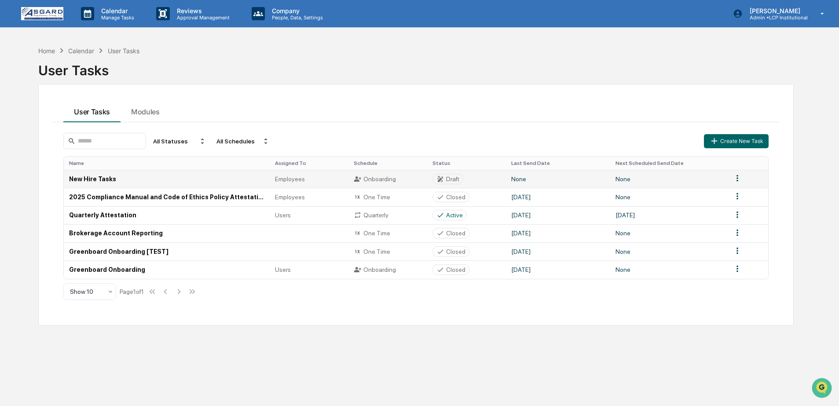
click at [456, 183] on div "Draft" at bounding box center [452, 179] width 13 height 7
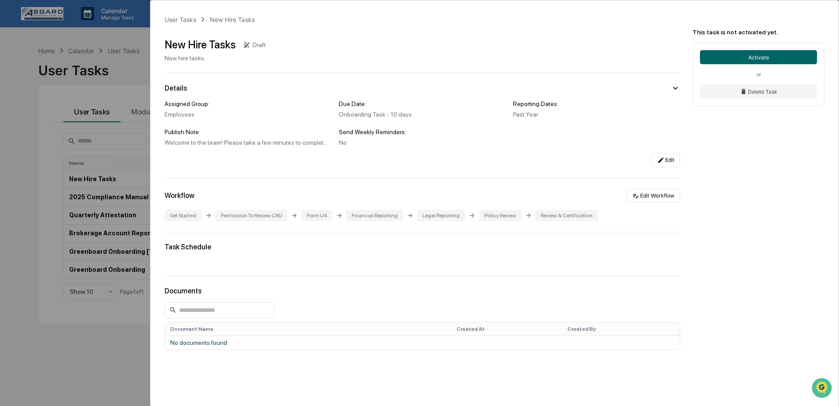
scroll to position [18, 0]
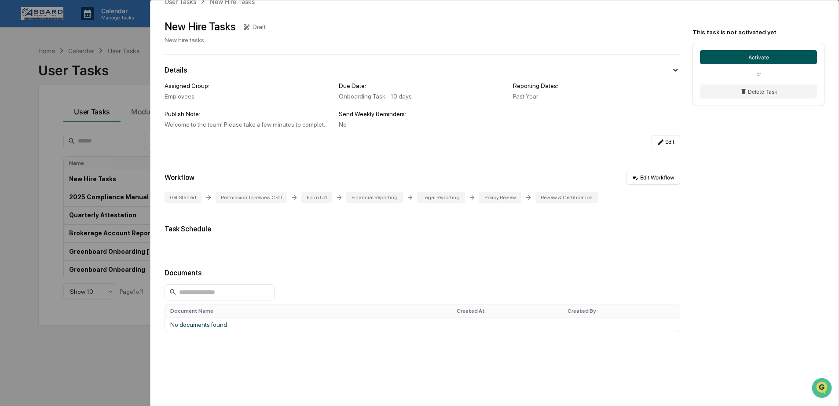
click at [740, 55] on button "Activate" at bounding box center [758, 57] width 117 height 14
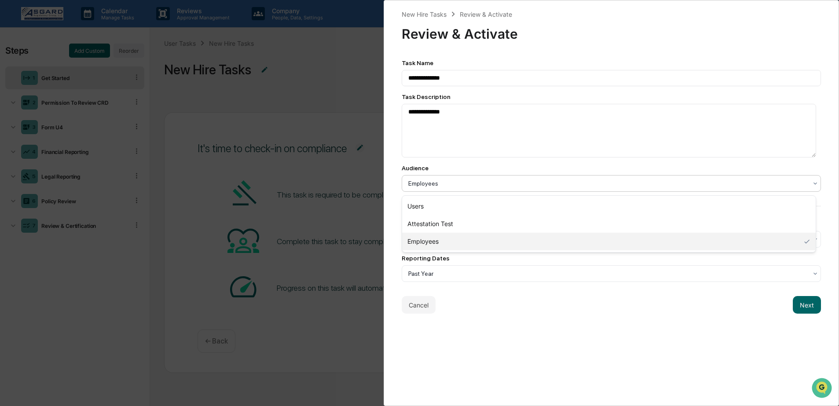
click at [446, 192] on div "Employees" at bounding box center [612, 183] width 420 height 17
click at [521, 304] on div "Cancel Next" at bounding box center [612, 305] width 420 height 18
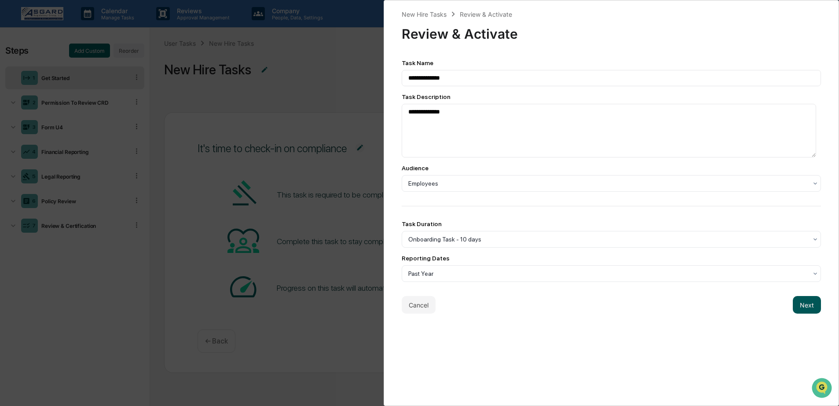
click at [802, 312] on button "Next" at bounding box center [807, 305] width 28 height 18
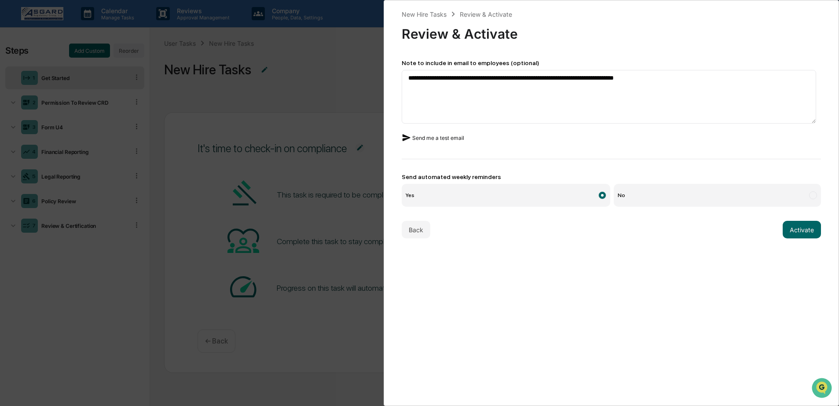
click at [463, 142] on button "Send me a test email" at bounding box center [433, 138] width 62 height 14
click at [447, 139] on button "Send me a test email" at bounding box center [433, 138] width 62 height 14
click at [793, 234] on button "Activate" at bounding box center [802, 230] width 38 height 18
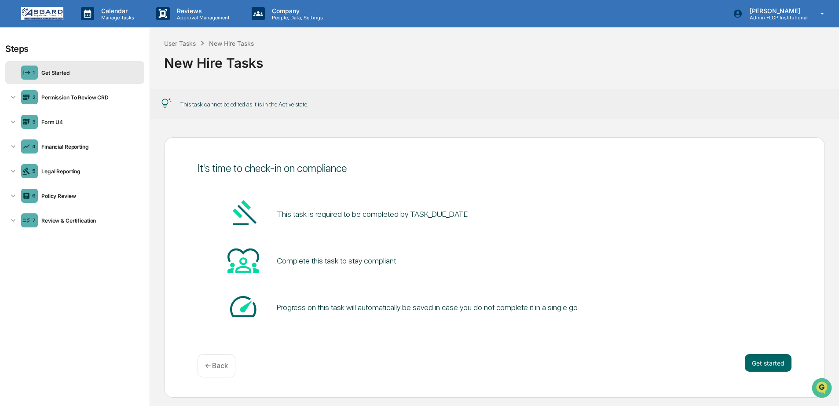
click at [312, 74] on div "New Hire Tasks" at bounding box center [494, 61] width 661 height 26
click at [104, 8] on p "Calendar" at bounding box center [116, 10] width 44 height 7
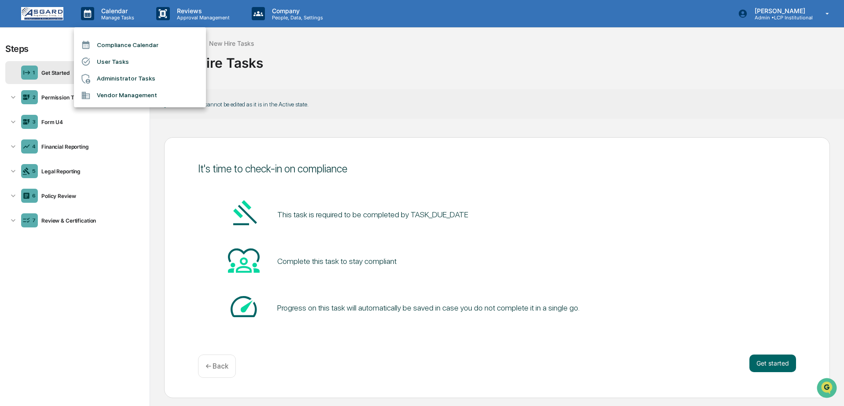
click at [42, 9] on div at bounding box center [422, 203] width 844 height 406
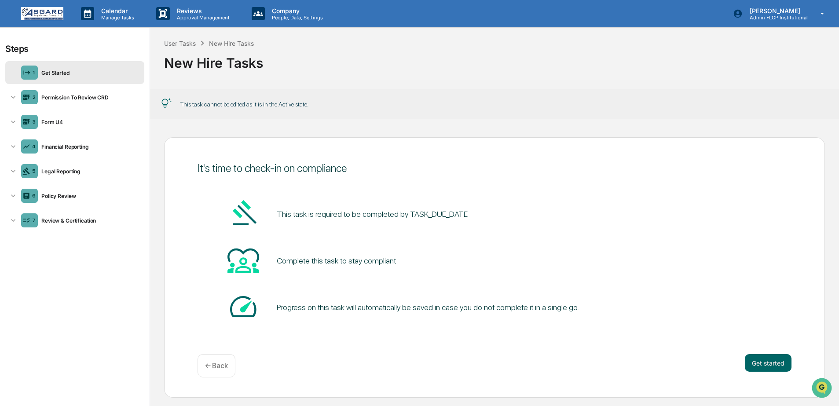
click at [42, 12] on img at bounding box center [42, 13] width 42 height 13
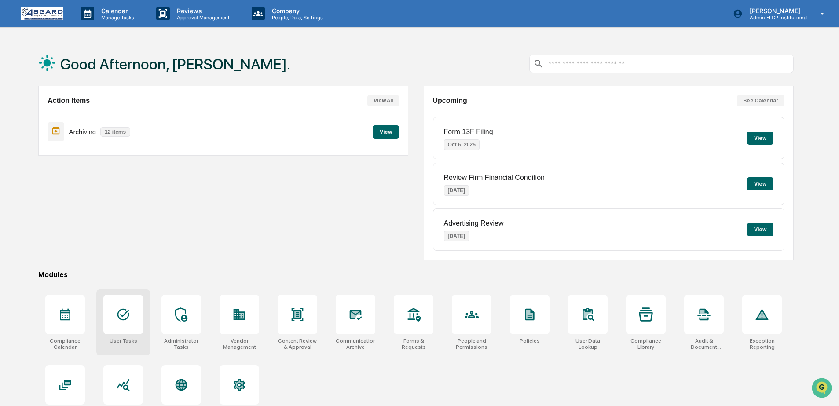
click at [132, 305] on div at bounding box center [123, 315] width 40 height 40
